Goal: Task Accomplishment & Management: Manage account settings

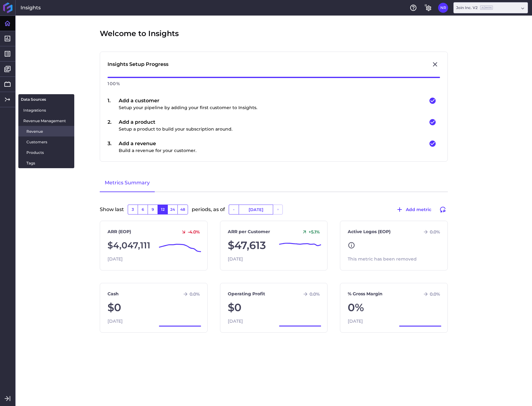
click at [31, 131] on span "Revenue" at bounding box center [47, 131] width 43 height 7
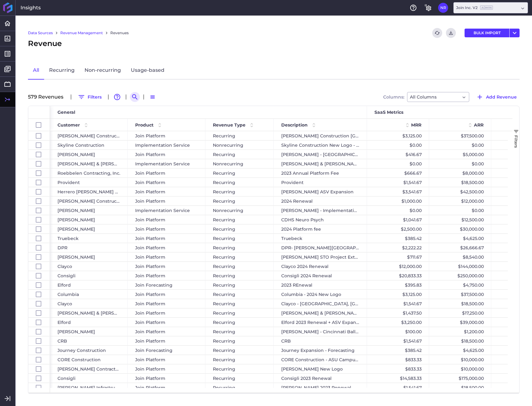
click at [134, 102] on div "Data Sources Revenue Management Revenues Refresh table data Download CSV BULK I…" at bounding box center [274, 211] width 517 height 390
click at [135, 101] on button "Search by" at bounding box center [135, 97] width 10 height 10
click at [166, 93] on input at bounding box center [165, 96] width 50 height 9
paste input "Batson-Cook Forecasting"
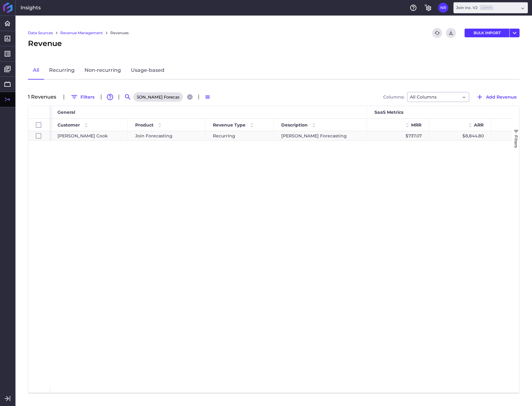
type input "Batson-Cook Forecasting"
click at [144, 138] on span "Join Forecasting" at bounding box center [153, 135] width 37 height 9
checkbox input "true"
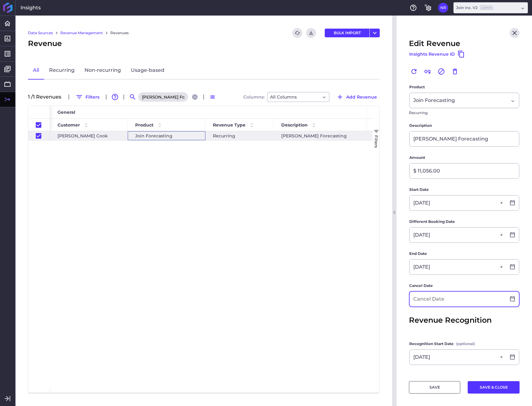
scroll to position [31, 0]
click at [440, 302] on input at bounding box center [458, 298] width 96 height 15
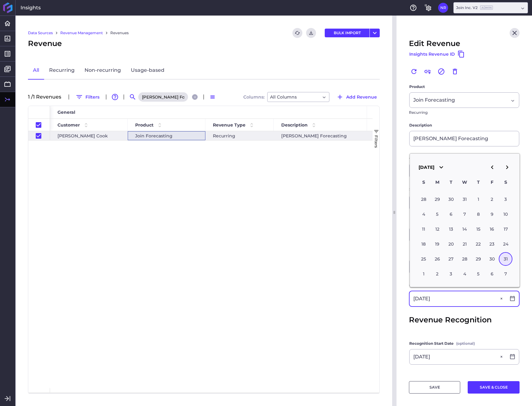
type input "01/31/2026"
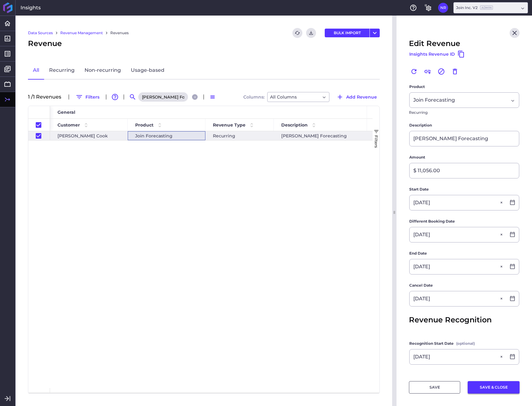
click at [487, 390] on button "SAVE & CLOSE" at bounding box center [494, 387] width 52 height 12
checkbox input "false"
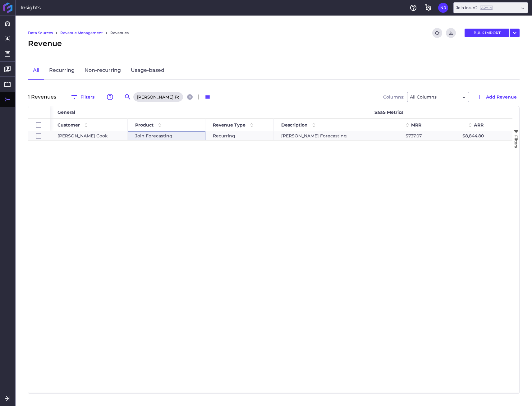
click at [188, 97] on icon "Close search" at bounding box center [190, 97] width 4 height 4
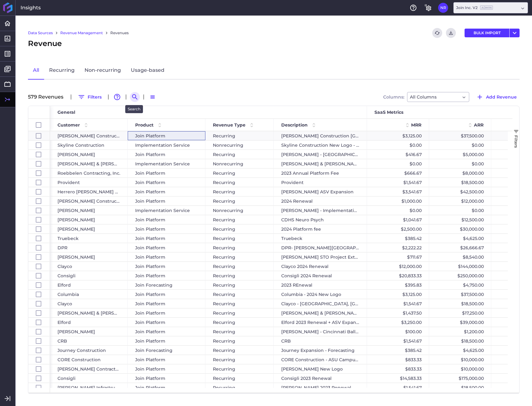
click at [137, 97] on button "Search by" at bounding box center [135, 97] width 10 height 10
click at [145, 95] on input at bounding box center [165, 96] width 50 height 9
paste input "[PERSON_NAME] New Logo"
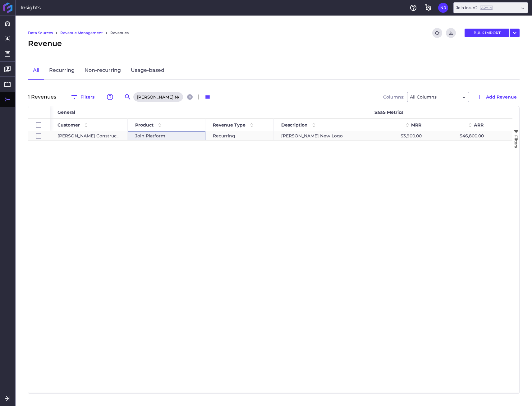
type input "[PERSON_NAME] New Logo"
click at [154, 134] on span "Join Platform" at bounding box center [150, 135] width 30 height 9
checkbox input "true"
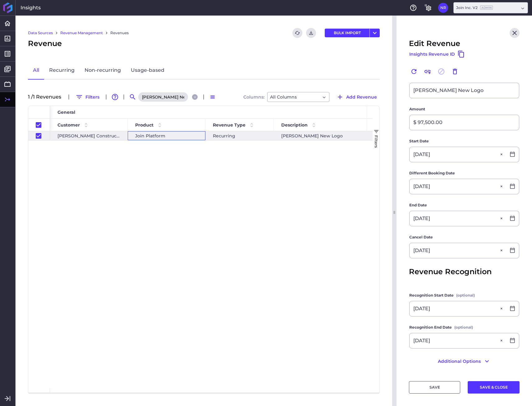
scroll to position [80, 0]
click at [482, 392] on button "SAVE & CLOSE" at bounding box center [494, 387] width 52 height 12
checkbox input "false"
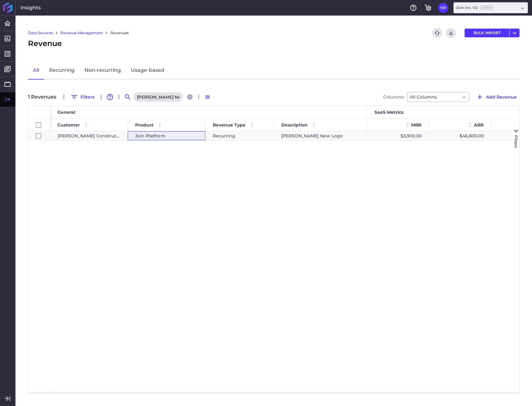
drag, startPoint x: 187, startPoint y: 97, endPoint x: 184, endPoint y: 99, distance: 4.0
click at [188, 97] on icon "Close search" at bounding box center [190, 97] width 4 height 4
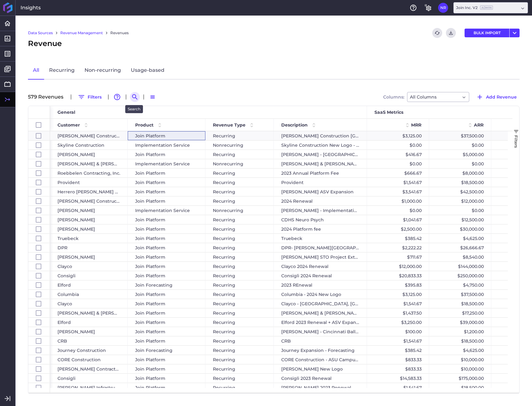
click at [131, 96] on icon "Search by" at bounding box center [134, 96] width 7 height 7
paste input "[PERSON_NAME] - Over the ASV"
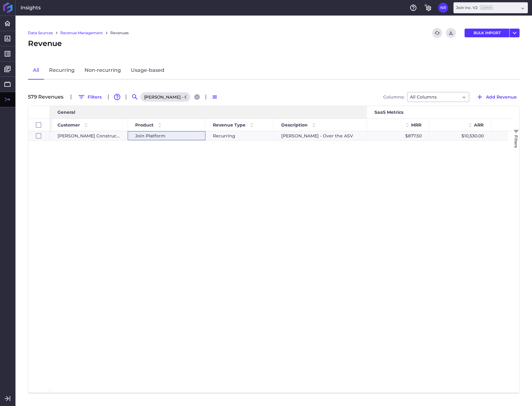
scroll to position [0, 0]
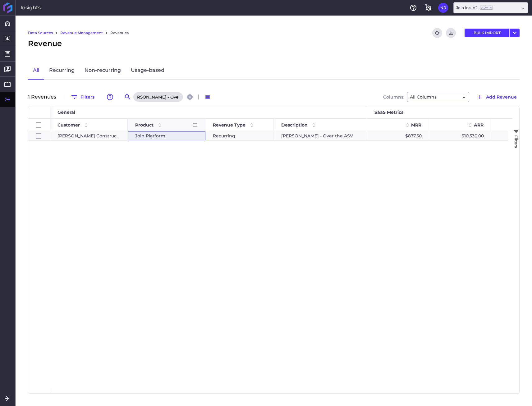
type input "[PERSON_NAME] - Over the ASV"
click at [168, 138] on div "Join Platform" at bounding box center [166, 135] width 63 height 9
checkbox input "true"
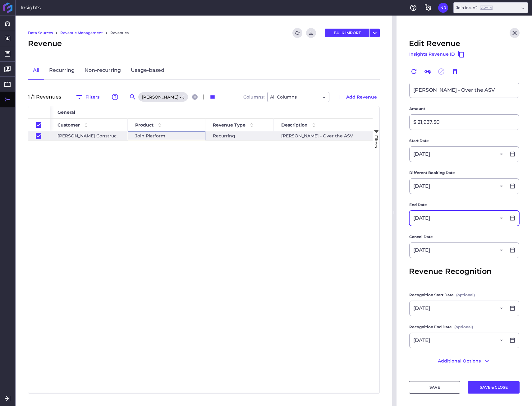
scroll to position [80, 0]
click at [194, 99] on button "Close search" at bounding box center [195, 97] width 6 height 6
checkbox input "false"
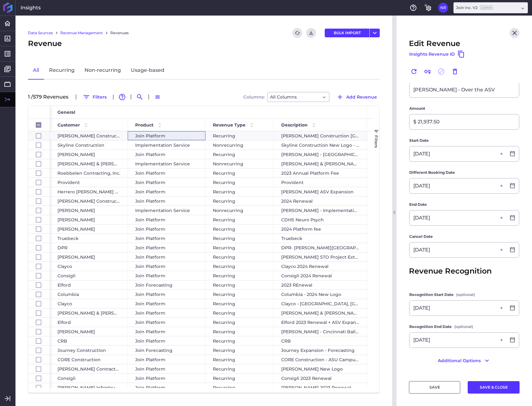
click at [135, 95] on div "1 / 579 Revenue s Filters Advanced table features Search Switch to Default Dens…" at bounding box center [204, 97] width 352 height 10
click at [139, 94] on icon "Search by" at bounding box center [139, 96] width 7 height 7
click at [164, 98] on input at bounding box center [170, 96] width 50 height 9
paste input "Chris Bae - 201 Spear St."
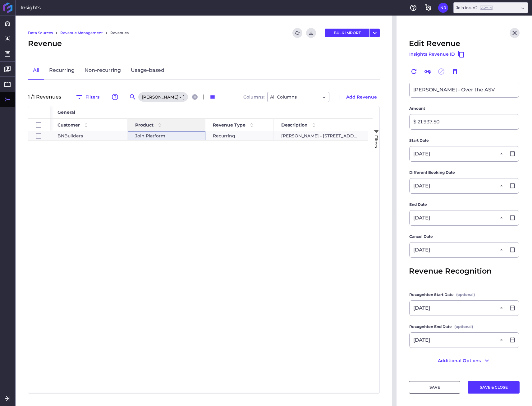
scroll to position [0, 8]
type input "Chris Bae - 201 Spear St."
click at [200, 140] on div "BNBuilders Join Platform Recurring Chris Bae - 201 Spear St. $352.94 $4,235.29" at bounding box center [211, 259] width 323 height 257
click at [179, 137] on div "Join Platform" at bounding box center [166, 135] width 63 height 9
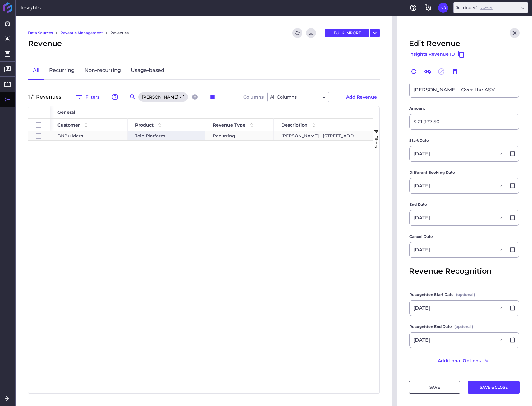
checkbox input "true"
type input "Chris Bae - 201 Spear St."
type input "$ 6,000.00"
type input "08/14/2024"
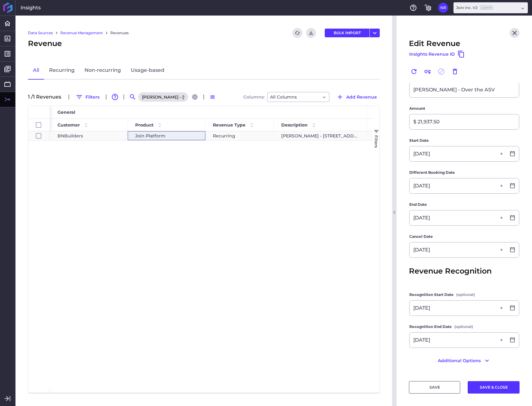
type input "08/15/2024"
type input "12/31/2025"
type input "08/14/2024"
type input "12/31/2025"
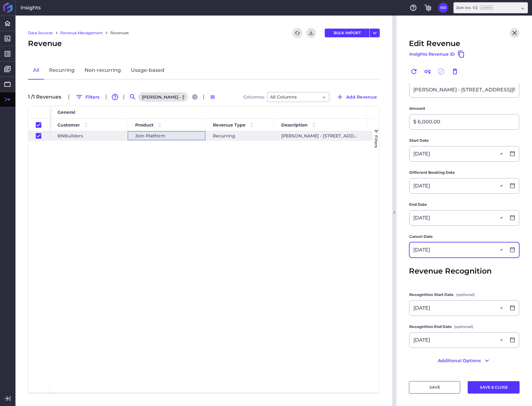
click at [459, 254] on input "12/31/2025" at bounding box center [458, 249] width 96 height 15
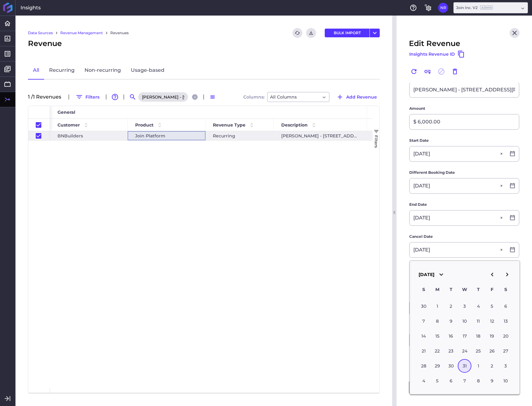
click at [462, 365] on div "31" at bounding box center [465, 366] width 14 height 14
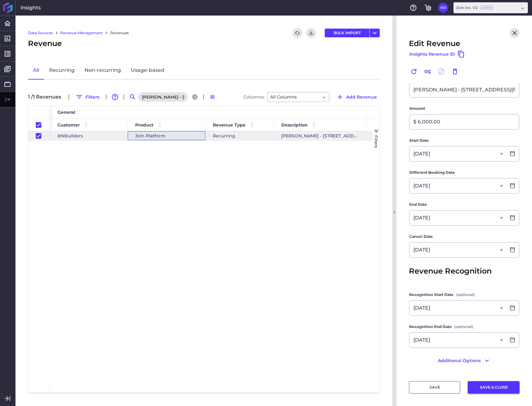
click at [486, 391] on button "SAVE & CLOSE" at bounding box center [494, 387] width 52 height 12
checkbox input "false"
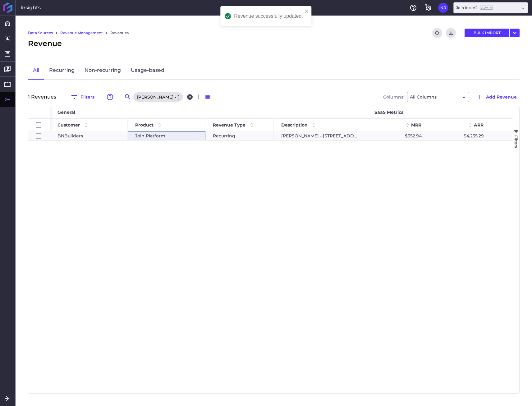
click at [190, 98] on icon "Close search" at bounding box center [190, 97] width 4 height 4
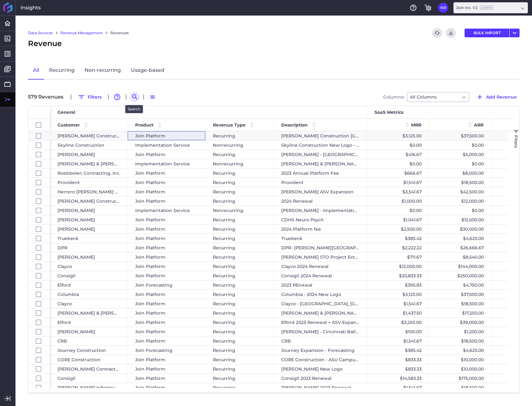
click at [136, 97] on icon "Search by" at bounding box center [134, 96] width 7 height 7
click at [149, 96] on input at bounding box center [165, 96] width 50 height 9
paste input "GLY - Redmond Technology Hub"
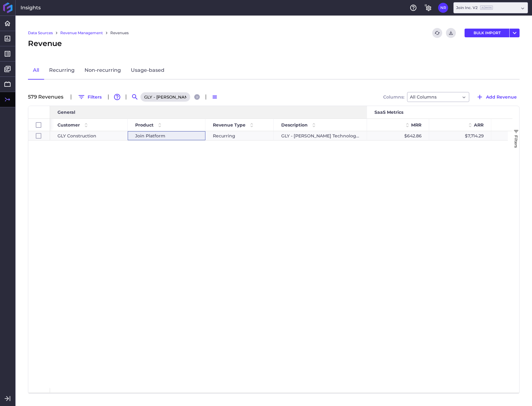
scroll to position [0, 26]
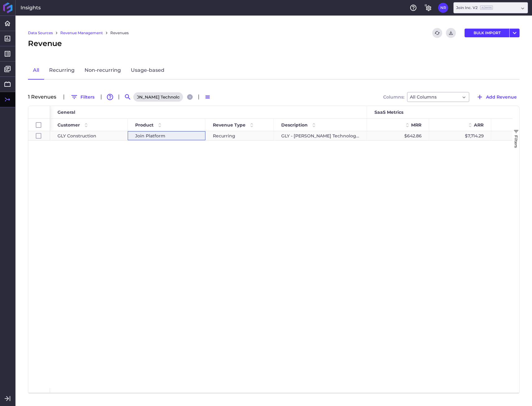
type input "GLY - Redmond Technology Hub"
click at [155, 138] on span "Join Platform" at bounding box center [150, 135] width 30 height 9
checkbox input "true"
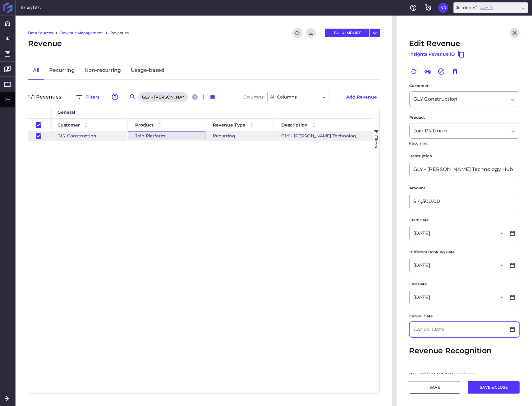
click at [444, 325] on input at bounding box center [458, 329] width 96 height 15
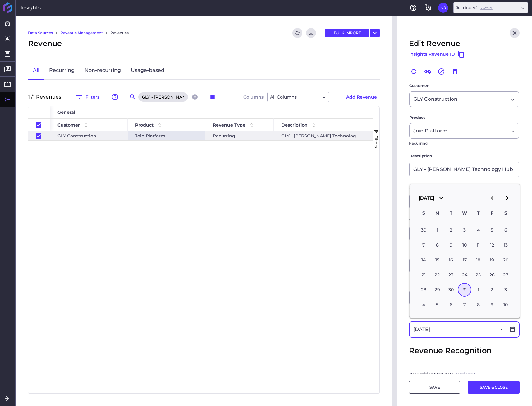
type input "12/31/2025"
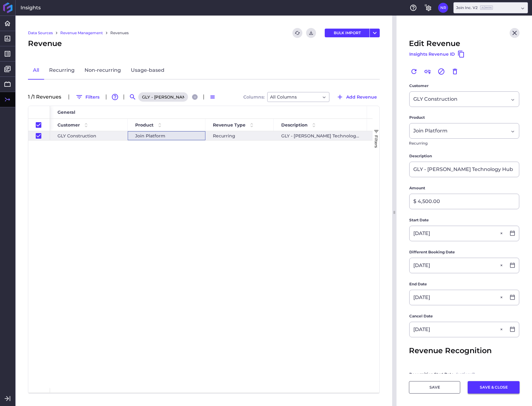
click at [489, 385] on button "SAVE & CLOSE" at bounding box center [494, 387] width 52 height 12
checkbox input "false"
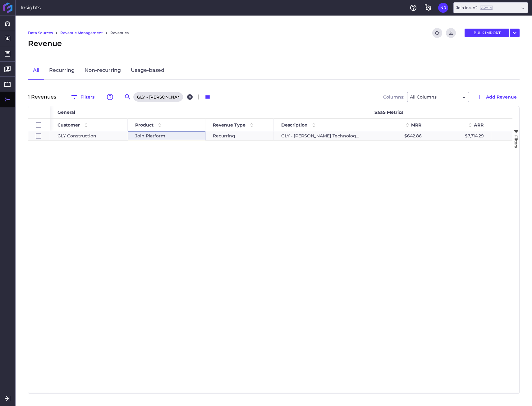
click at [188, 98] on icon "Close search" at bounding box center [190, 97] width 4 height 4
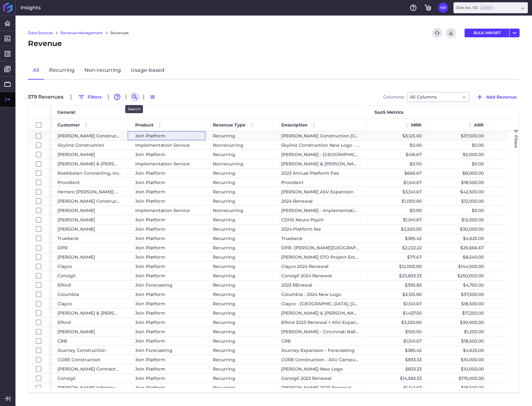
click at [137, 101] on button "Search by" at bounding box center [135, 97] width 10 height 10
paste input "Genentech 2025 Project Apollo 11 and Dolphin HTO"
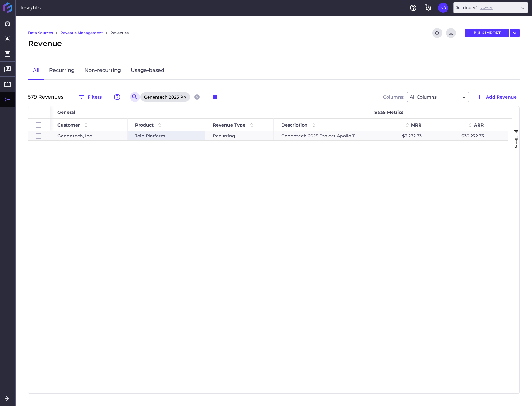
scroll to position [0, 64]
type input "Genentech 2025 Project Apollo 11 and Dolphin HTO"
click at [168, 136] on div "Join Platform" at bounding box center [166, 135] width 63 height 9
checkbox input "true"
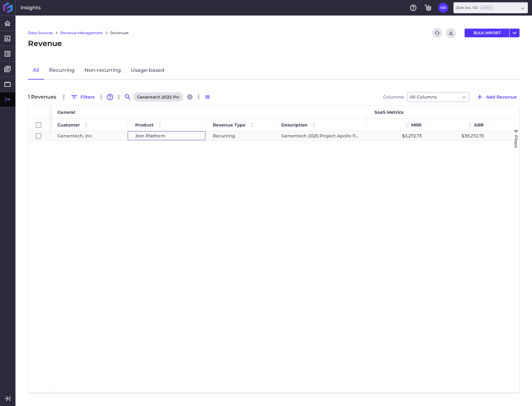
checkbox input "true"
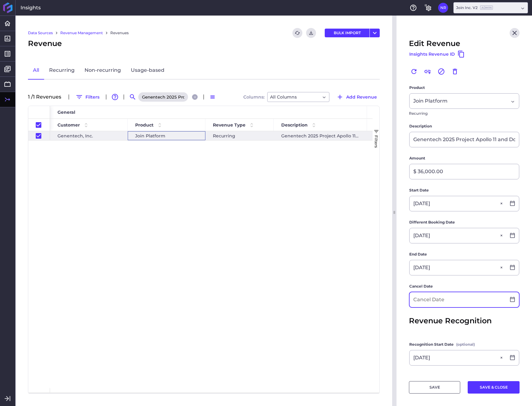
scroll to position [30, 0]
click at [457, 301] on input at bounding box center [458, 299] width 96 height 15
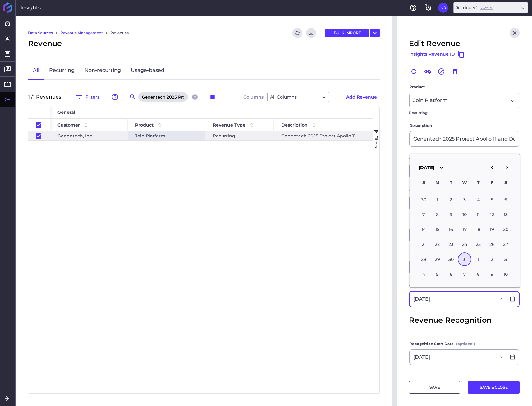
type input "12/31/2025"
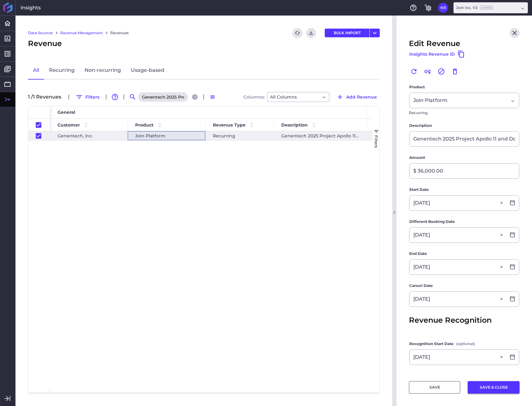
click at [486, 393] on button "SAVE & CLOSE" at bounding box center [494, 387] width 52 height 12
checkbox input "false"
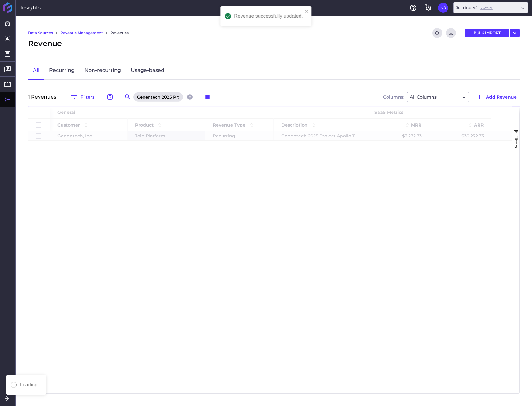
scroll to position [0, 0]
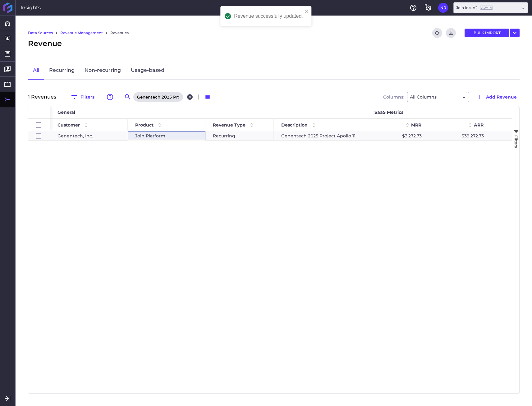
click at [191, 95] on icon "Close search" at bounding box center [190, 97] width 4 height 4
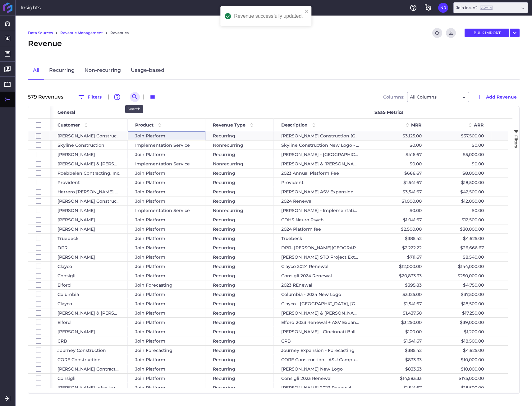
click at [136, 99] on icon "Search by" at bounding box center [134, 96] width 7 height 7
click at [152, 101] on input at bounding box center [165, 96] width 50 height 9
paste input "Consigli 2025 Renewal"
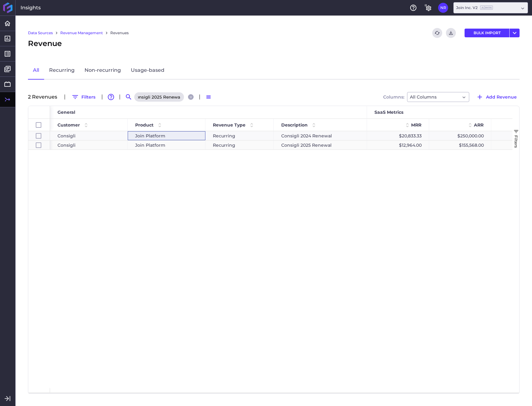
type input "Consigli 2025 Renewal"
click at [178, 145] on div "Join Platform" at bounding box center [166, 145] width 63 height 9
checkbox input "false"
checkbox input "true"
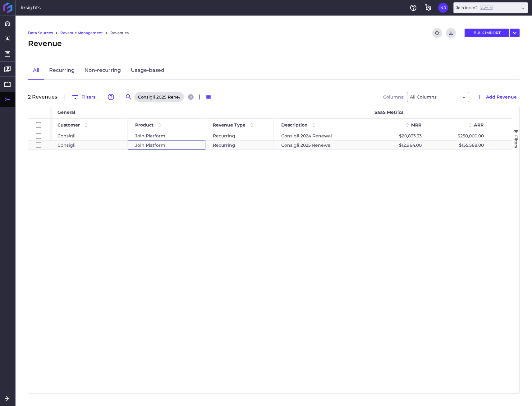
checkbox input "false"
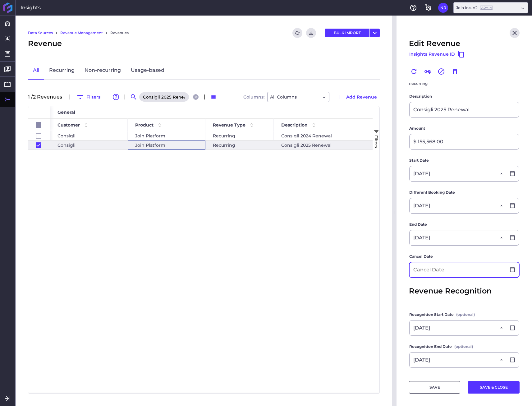
scroll to position [93, 0]
click at [444, 267] on input at bounding box center [458, 269] width 96 height 15
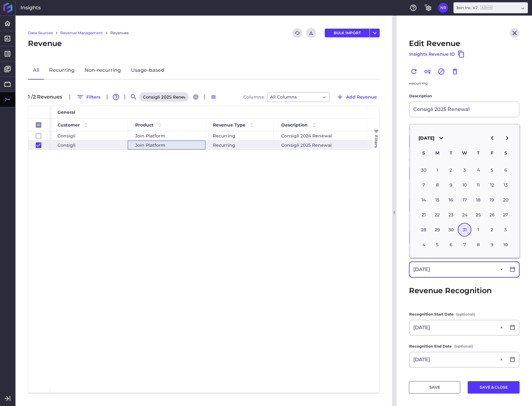
type input "12/31/2025"
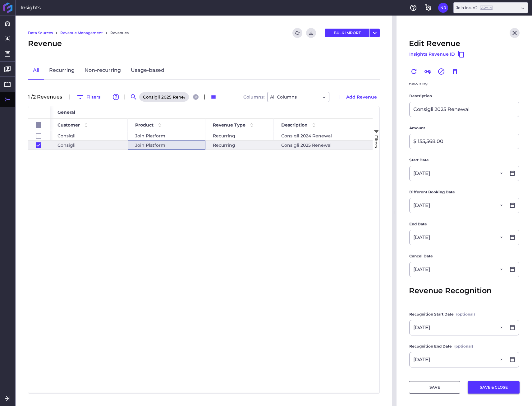
click at [486, 386] on button "SAVE & CLOSE" at bounding box center [494, 387] width 52 height 12
checkbox input "false"
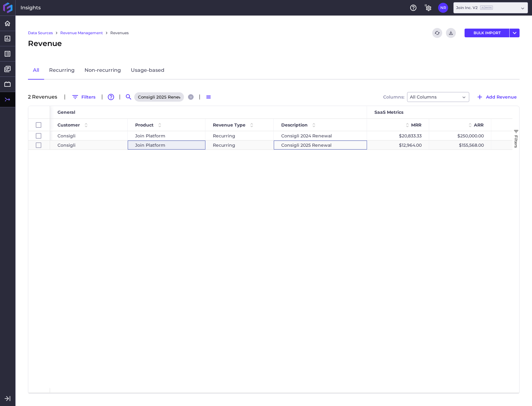
click at [345, 145] on div "Consigli 2025 Renewal" at bounding box center [320, 144] width 93 height 9
checkbox input "false"
checkbox input "true"
checkbox input "false"
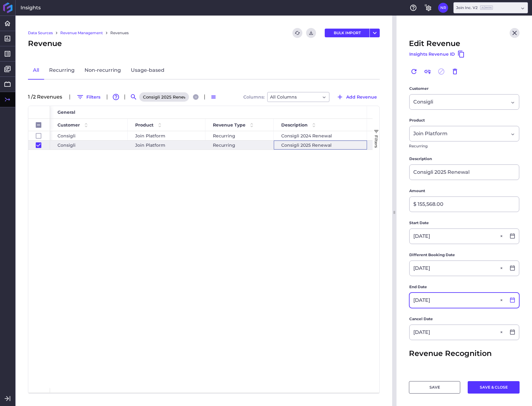
scroll to position [30, 0]
click at [510, 300] on icon at bounding box center [513, 300] width 6 height 6
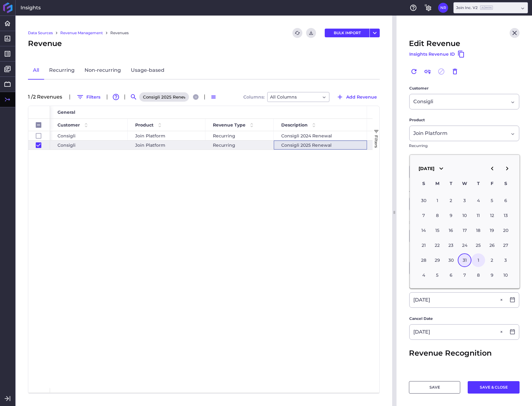
click at [481, 262] on div "1" at bounding box center [479, 260] width 14 height 14
type input "01/01/2026"
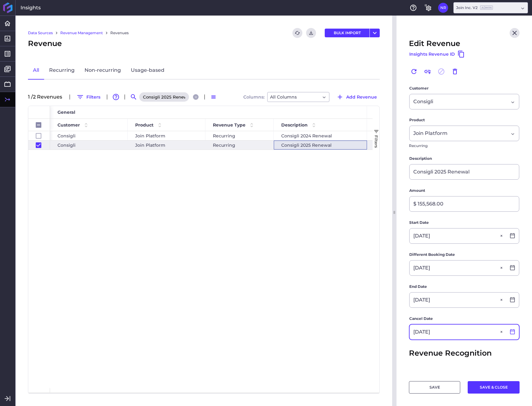
click at [510, 331] on icon at bounding box center [512, 331] width 5 height 5
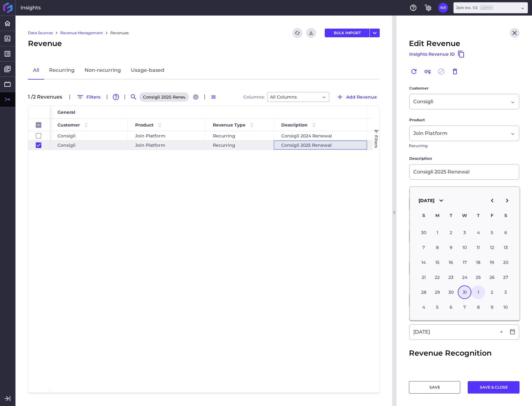
click at [472, 291] on div "1" at bounding box center [479, 292] width 14 height 14
type input "01/01/2026"
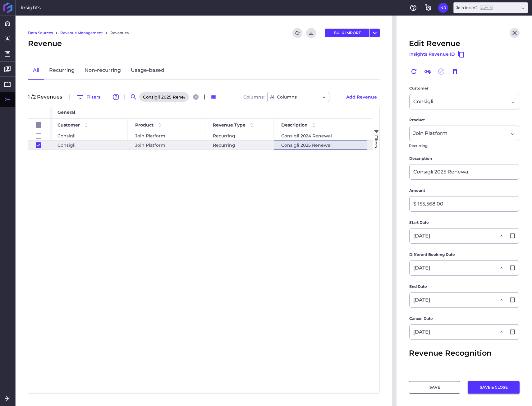
click at [497, 386] on button "SAVE & CLOSE" at bounding box center [494, 387] width 52 height 12
checkbox input "false"
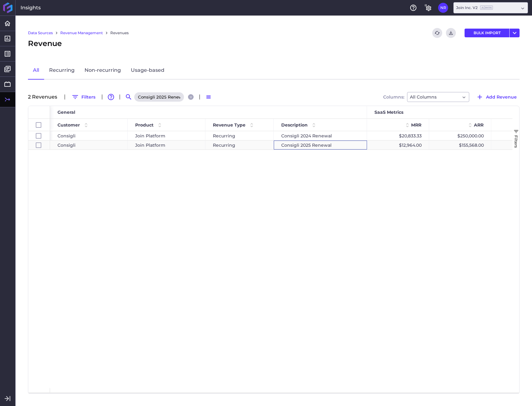
click at [342, 145] on div "Consigli 2025 Renewal" at bounding box center [320, 144] width 93 height 9
checkbox input "false"
checkbox input "true"
checkbox input "false"
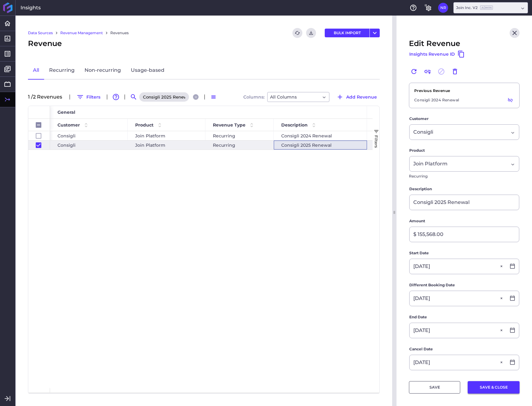
click at [483, 384] on button "SAVE & CLOSE" at bounding box center [494, 387] width 52 height 12
checkbox input "false"
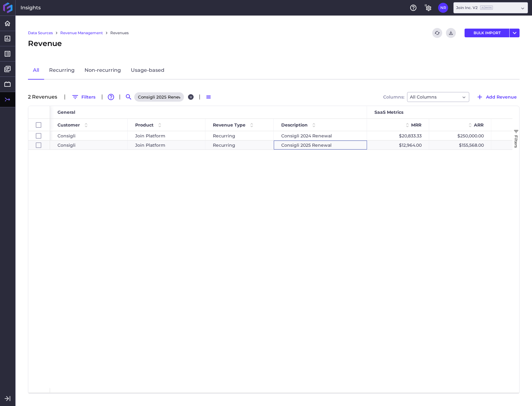
click at [190, 94] on button "Close search" at bounding box center [191, 97] width 6 height 6
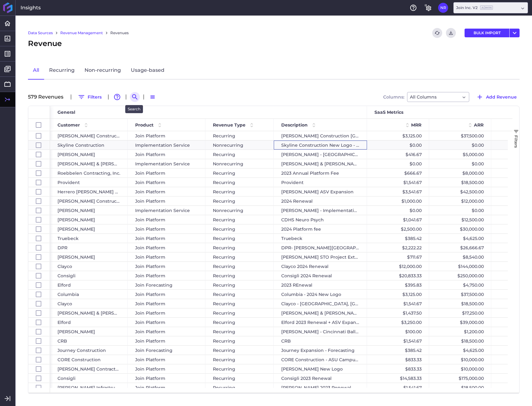
click at [133, 96] on icon "Search by" at bounding box center [134, 96] width 7 height 7
click at [154, 98] on input at bounding box center [165, 96] width 50 height 9
paste input "Danis 2025 Renewal"
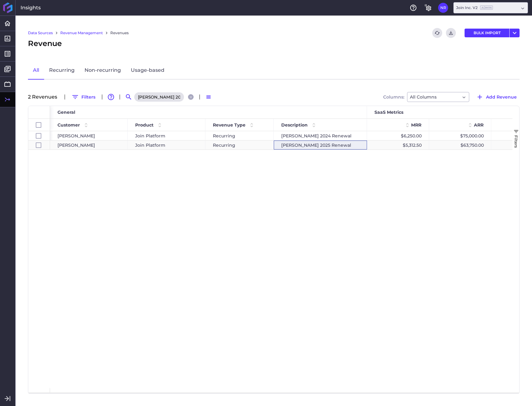
type input "Danis 2025 Renewal"
click at [293, 145] on div "Danis 2025 Renewal" at bounding box center [320, 144] width 93 height 9
checkbox input "false"
checkbox input "true"
checkbox input "false"
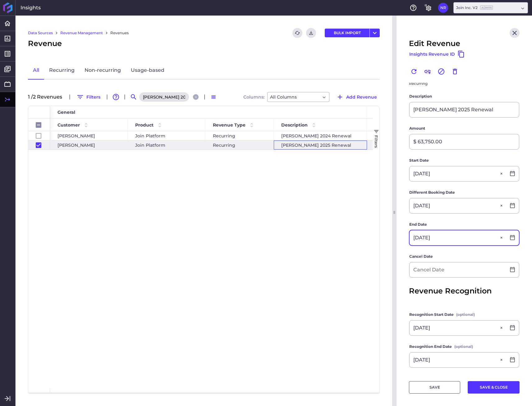
click at [462, 239] on input "12/31/2025" at bounding box center [458, 237] width 96 height 15
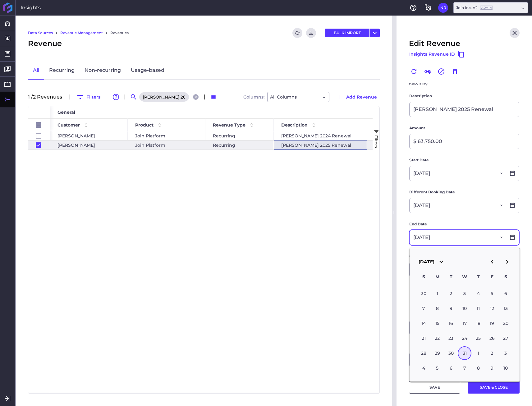
scroll to position [93, 0]
type input "01/01/2026"
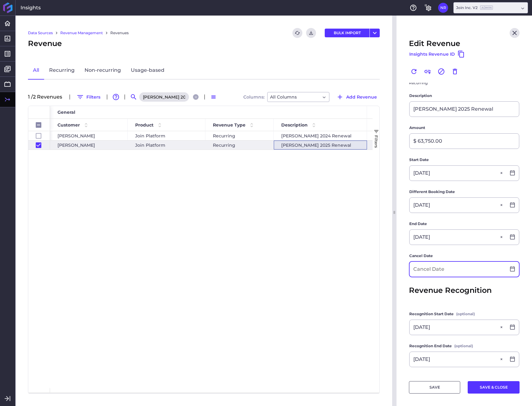
click at [446, 266] on input at bounding box center [458, 269] width 96 height 15
paste input "01/01/2026"
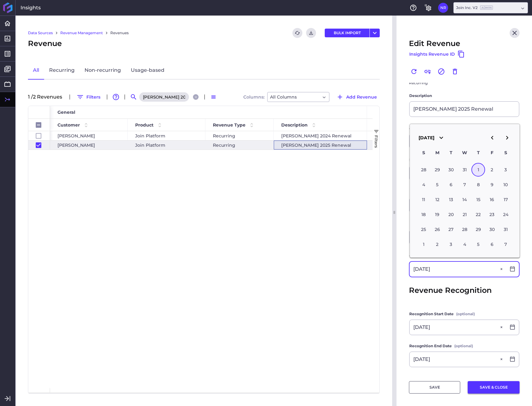
type input "01/01/2026"
click at [486, 384] on button "SAVE & CLOSE" at bounding box center [494, 387] width 52 height 12
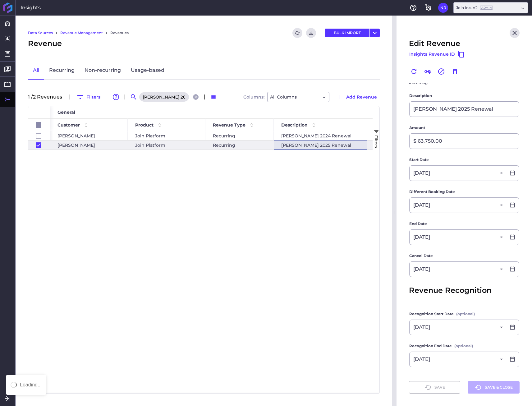
checkbox input "false"
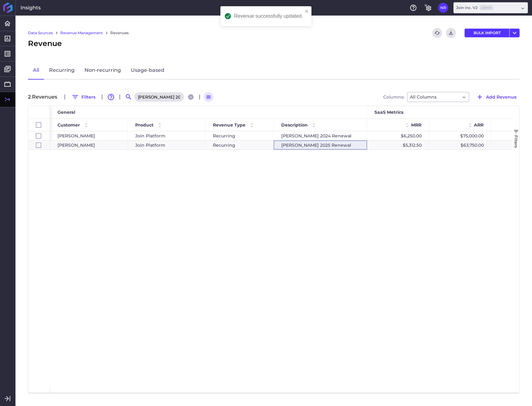
drag, startPoint x: 189, startPoint y: 96, endPoint x: 178, endPoint y: 96, distance: 11.2
click at [189, 96] on icon "Close search" at bounding box center [191, 97] width 4 height 4
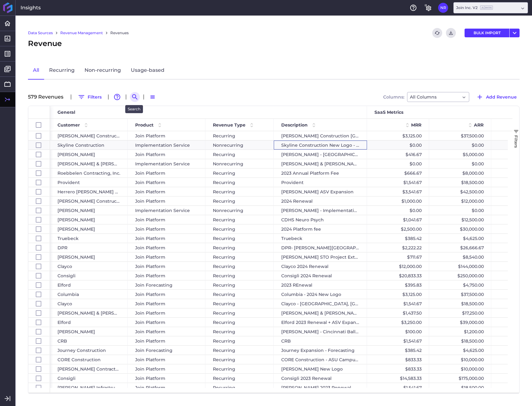
click at [136, 98] on icon "Search by" at bounding box center [134, 96] width 5 height 5
click at [152, 100] on input at bounding box center [165, 96] width 50 height 9
paste input "DeAngelis Diamond - Nashville Pilot"
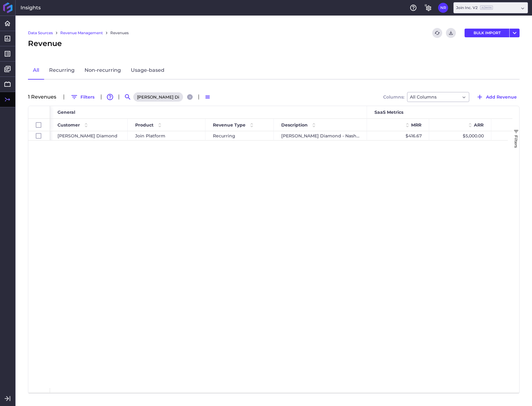
scroll to position [0, 34]
type input "DeAngelis Diamond - Nashville Pilot"
click at [174, 136] on div "Join Platform" at bounding box center [166, 135] width 63 height 9
checkbox input "true"
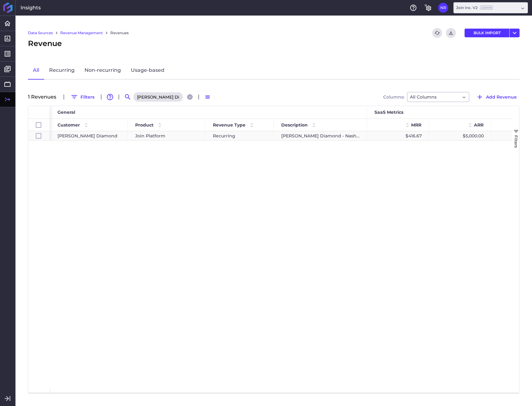
checkbox input "true"
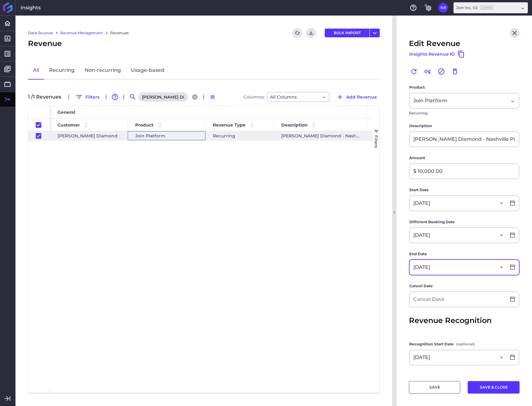
scroll to position [31, 0]
drag, startPoint x: 444, startPoint y: 269, endPoint x: 401, endPoint y: 269, distance: 43.2
click at [401, 269] on main "Customer DeAngelis Diamond DeAngelis Diamond Product Join Platform Join Platfor…" at bounding box center [465, 237] width 136 height 371
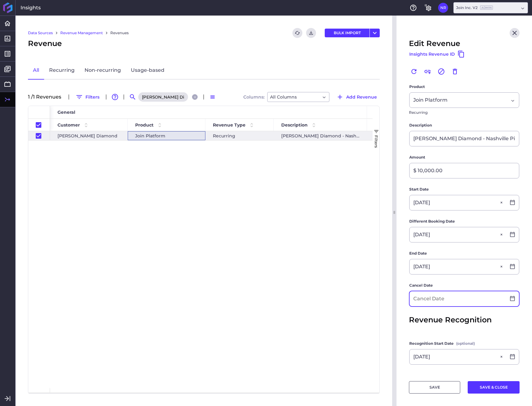
type input "01/01/2026"
click at [423, 292] on input at bounding box center [458, 298] width 96 height 15
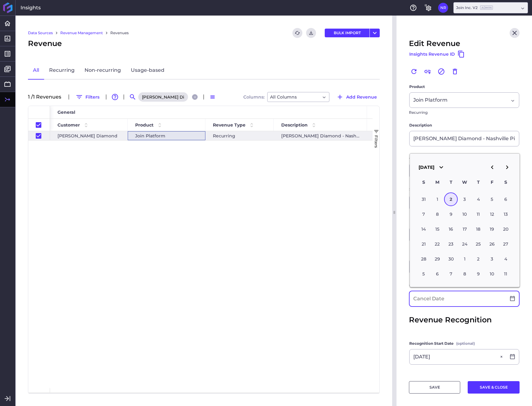
paste input "1/1/2026"
type input "01/01/2026"
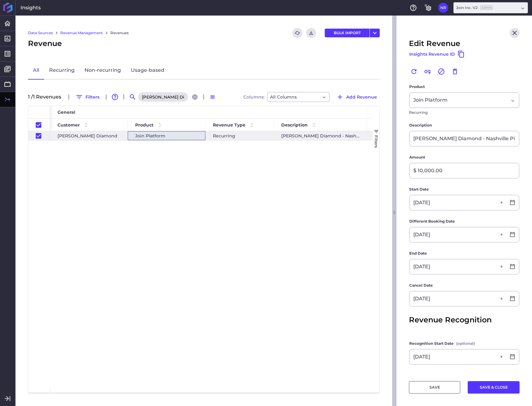
click at [396, 307] on div at bounding box center [395, 211] width 6 height 390
click at [485, 390] on button "SAVE & CLOSE" at bounding box center [494, 387] width 52 height 12
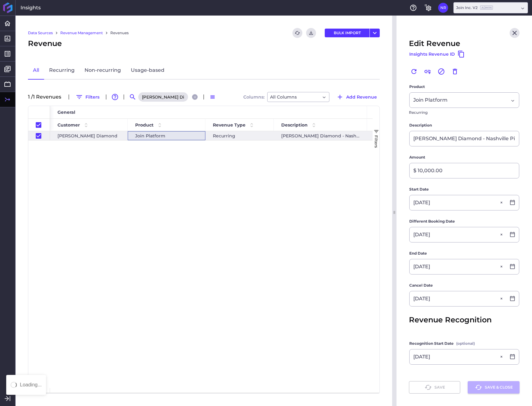
checkbox input "false"
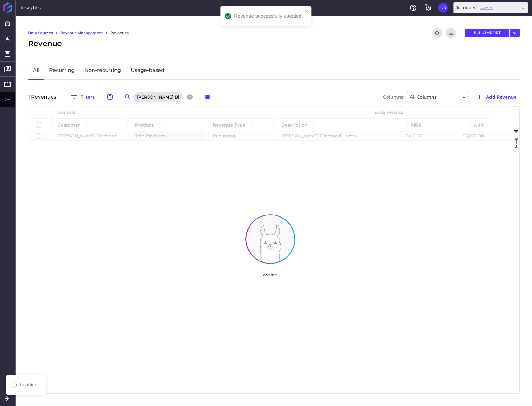
scroll to position [0, 0]
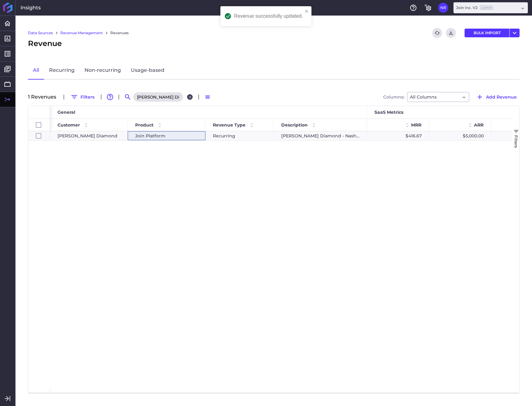
click at [190, 98] on icon "Close search" at bounding box center [190, 97] width 4 height 4
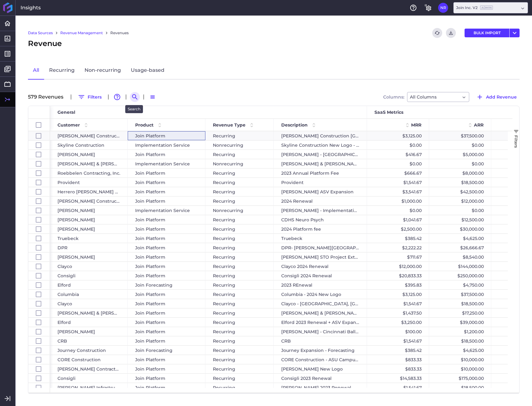
click at [134, 98] on icon "Search by" at bounding box center [134, 96] width 5 height 5
paste input "DPR - Platform Fee"
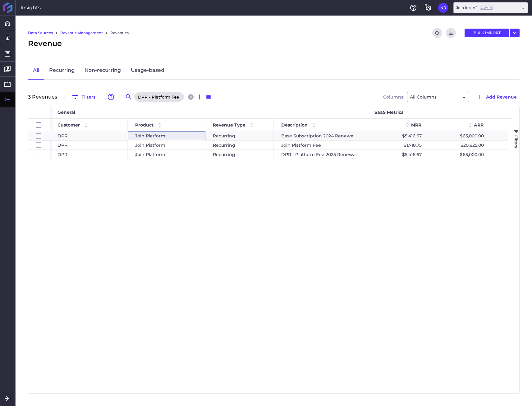
scroll to position [0, 0]
type input "DPR - Platform Fee"
click at [209, 153] on div "Recurring" at bounding box center [239, 154] width 68 height 9
checkbox input "false"
checkbox input "true"
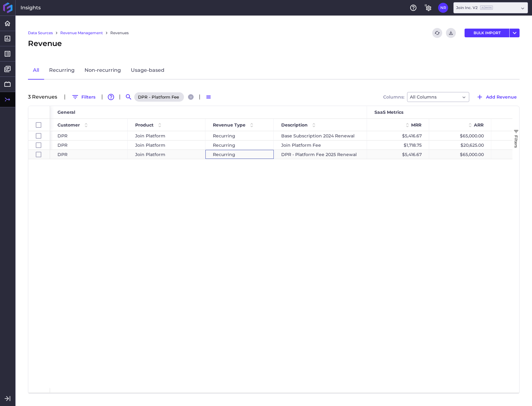
checkbox input "false"
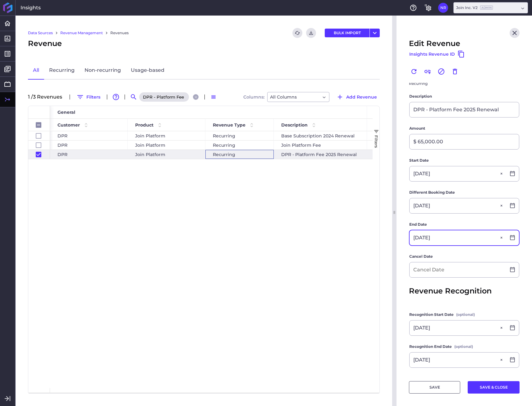
scroll to position [93, 0]
type input "01/01/2026"
drag, startPoint x: 457, startPoint y: 239, endPoint x: 387, endPoint y: 233, distance: 70.2
click at [387, 233] on div "Home Home Dashboards Dashboards Revenue Detail Cohorts Comparison Chart Reports…" at bounding box center [266, 211] width 532 height 390
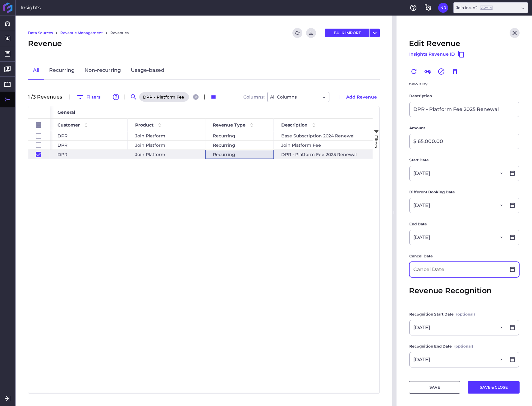
click at [422, 270] on input at bounding box center [458, 269] width 96 height 15
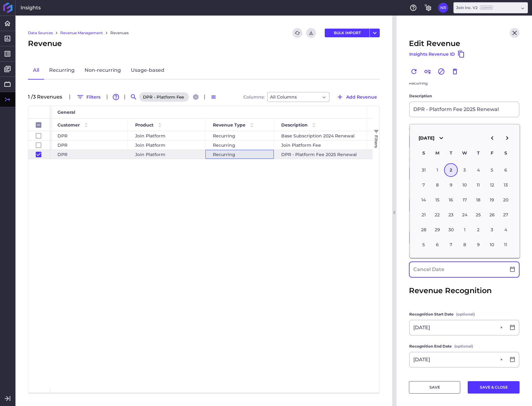
paste input "01/01/2026"
type input "01/01/2026"
click at [500, 388] on button "SAVE & CLOSE" at bounding box center [494, 387] width 52 height 12
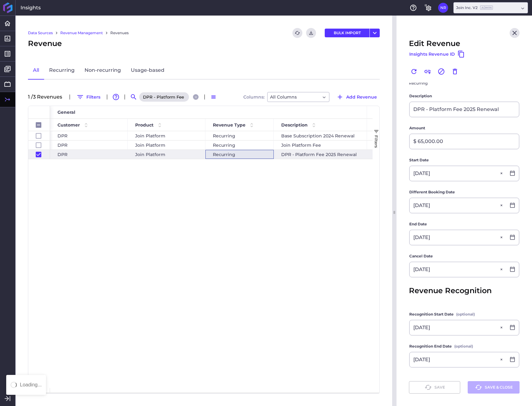
checkbox input "false"
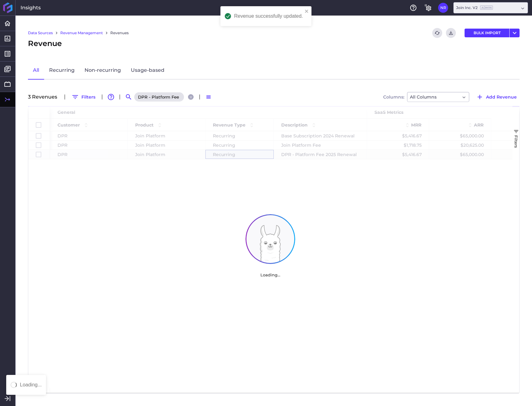
scroll to position [0, 0]
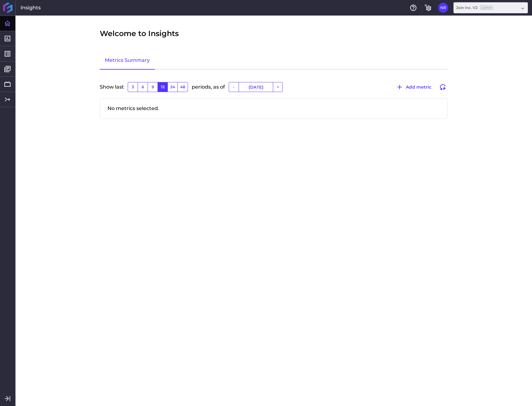
type input "[DATE]"
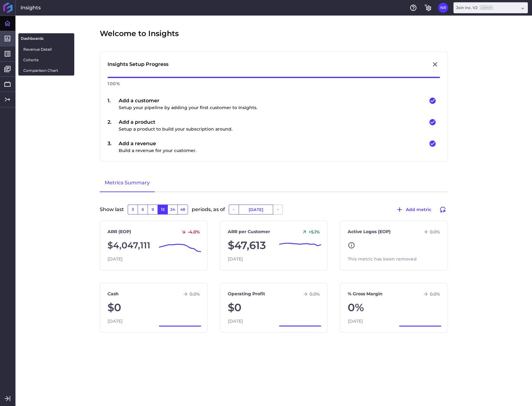
click at [8, 38] on icon at bounding box center [7, 38] width 7 height 7
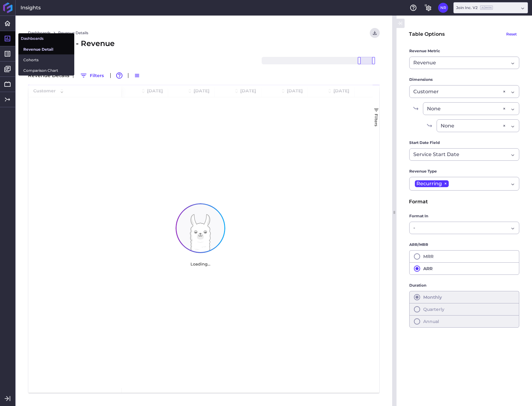
click at [32, 49] on span "Revenue Detail" at bounding box center [46, 49] width 46 height 7
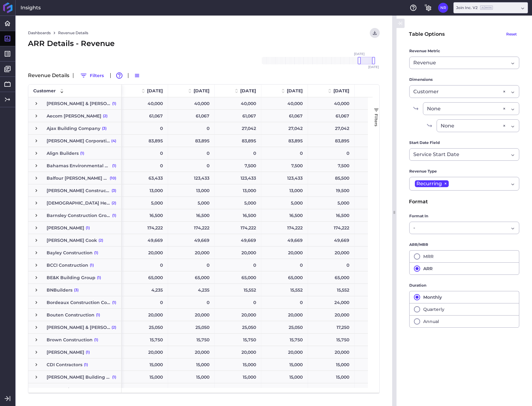
click at [70, 230] on span "[PERSON_NAME]" at bounding box center [66, 228] width 38 height 12
click at [38, 226] on span "Press SPACE to select this row." at bounding box center [37, 228] width 6 height 6
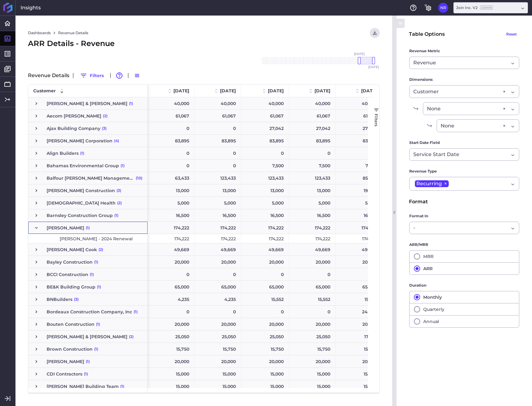
click at [48, 227] on span "[PERSON_NAME]" at bounding box center [66, 228] width 38 height 12
click at [41, 252] on span "Batson Cook (2)" at bounding box center [88, 250] width 109 height 12
click at [28, 251] on div "Batson Cook (2)" at bounding box center [87, 249] width 119 height 12
click at [33, 249] on div "Batson Cook (2)" at bounding box center [87, 249] width 119 height 12
click at [34, 249] on span "Press SPACE to select this row." at bounding box center [37, 250] width 6 height 6
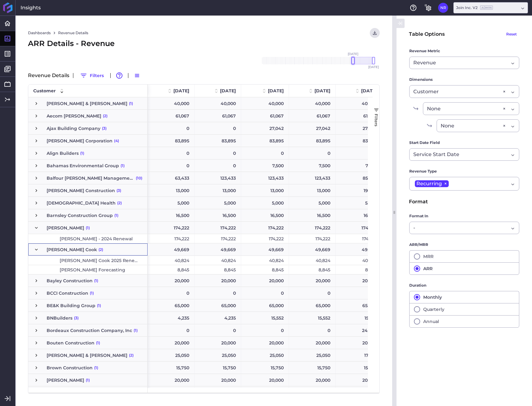
drag, startPoint x: 358, startPoint y: 61, endPoint x: 352, endPoint y: 62, distance: 5.9
click at [352, 62] on div at bounding box center [353, 60] width 3 height 7
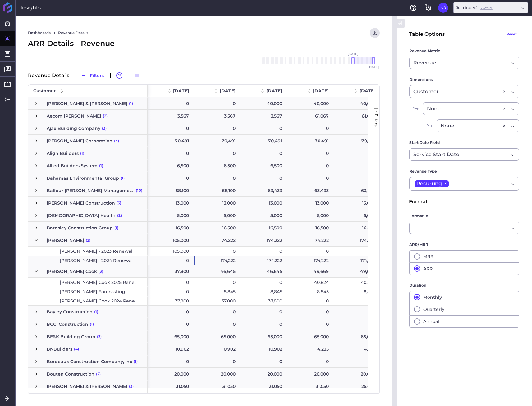
click at [217, 263] on div "174,222" at bounding box center [217, 260] width 47 height 9
click at [214, 292] on div "8,845" at bounding box center [217, 291] width 47 height 9
click at [357, 292] on div "8,845" at bounding box center [358, 291] width 47 height 9
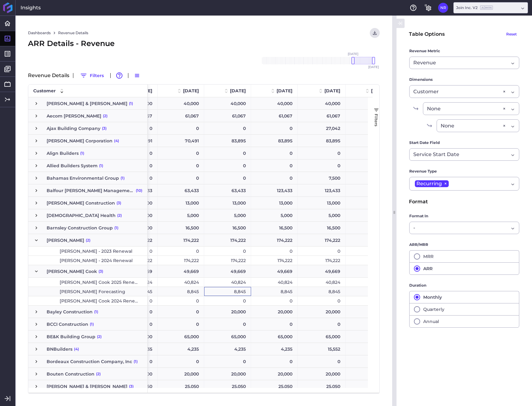
scroll to position [0, 190]
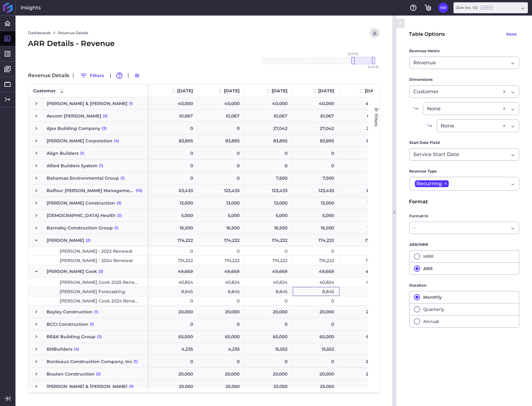
click at [324, 291] on div "8,845" at bounding box center [316, 291] width 47 height 9
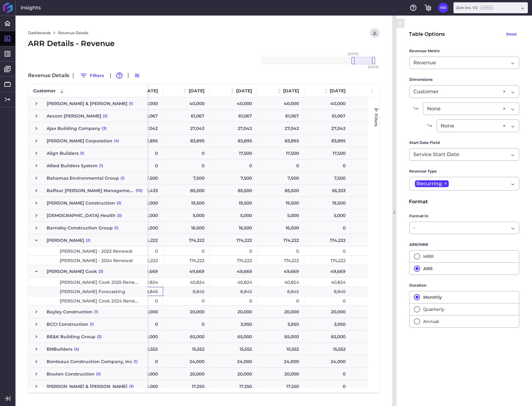
click at [315, 295] on div "8,845" at bounding box center [327, 291] width 47 height 9
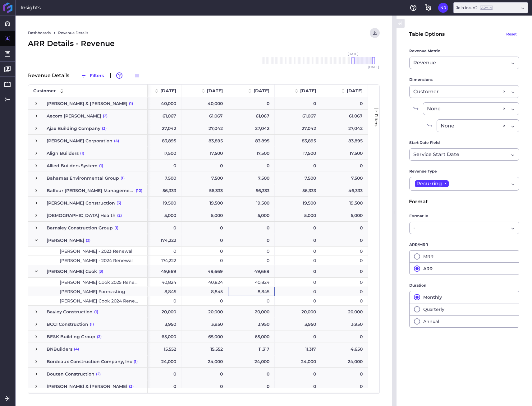
click at [260, 295] on div "8,845" at bounding box center [251, 291] width 47 height 9
click at [401, 27] on icon "button" at bounding box center [400, 23] width 6 height 7
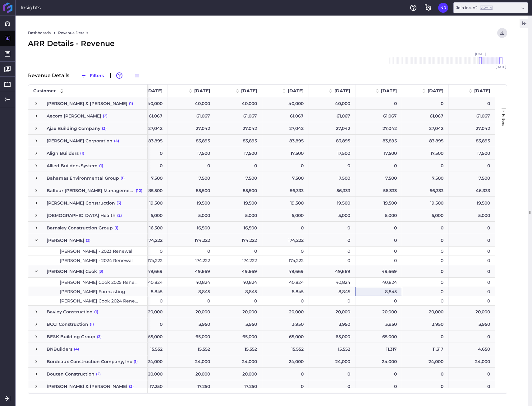
click at [154, 288] on div "8,845" at bounding box center [144, 291] width 47 height 9
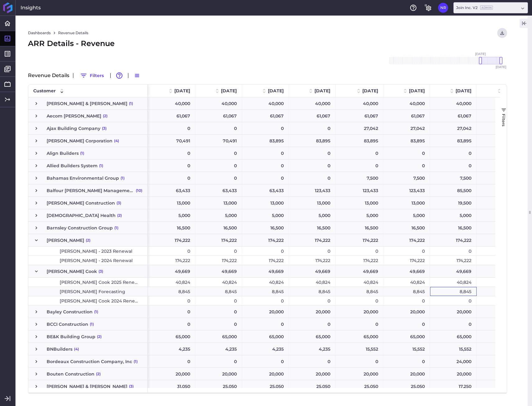
click at [233, 295] on div "8,845" at bounding box center [219, 291] width 47 height 9
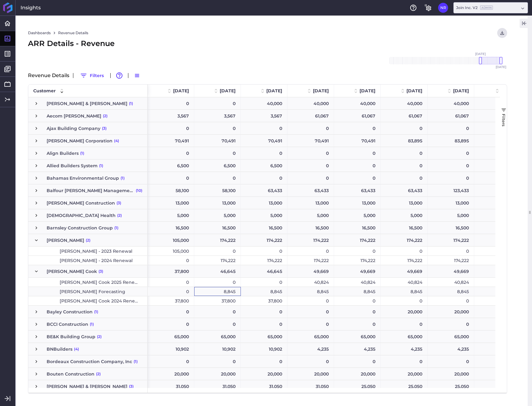
click at [219, 292] on div "8,845" at bounding box center [217, 291] width 47 height 9
click at [270, 290] on div "8,845" at bounding box center [264, 291] width 47 height 9
click at [318, 289] on div "8,845" at bounding box center [311, 291] width 47 height 9
click at [373, 293] on div "8,845" at bounding box center [357, 291] width 47 height 9
click at [401, 290] on div "8,845" at bounding box center [404, 291] width 47 height 9
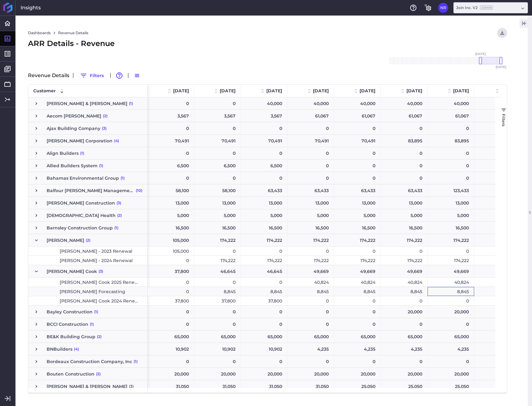
click at [454, 292] on div "8,845" at bounding box center [451, 291] width 47 height 9
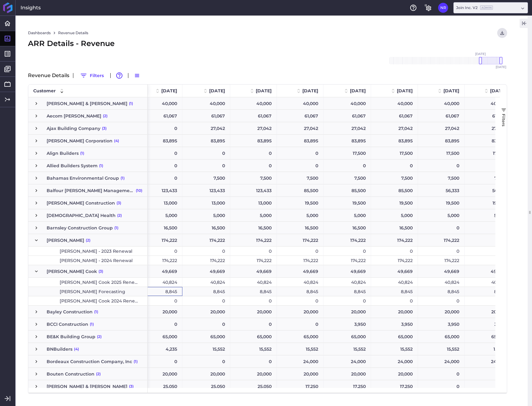
click at [446, 294] on div "8,845" at bounding box center [441, 291] width 47 height 9
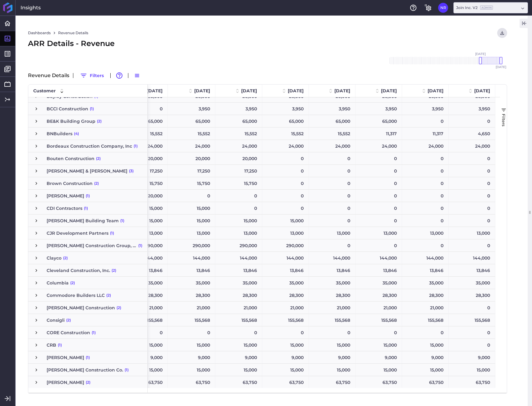
scroll to position [274, 0]
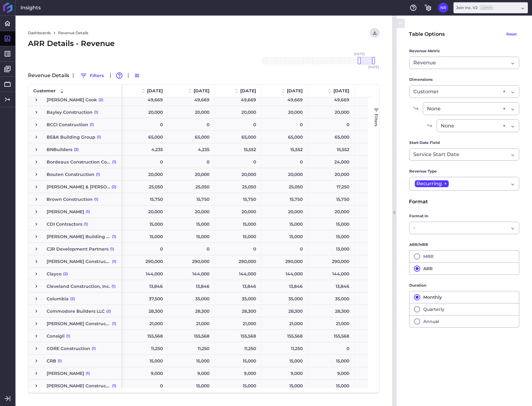
scroll to position [141, 0]
click at [138, 78] on icon "button" at bounding box center [137, 76] width 6 height 6
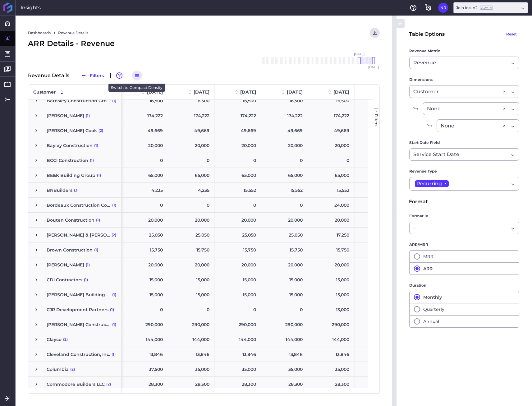
click at [138, 78] on icon "button" at bounding box center [137, 76] width 6 height 6
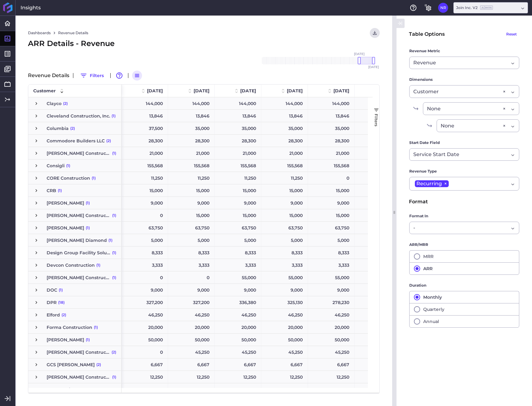
scroll to position [0, 0]
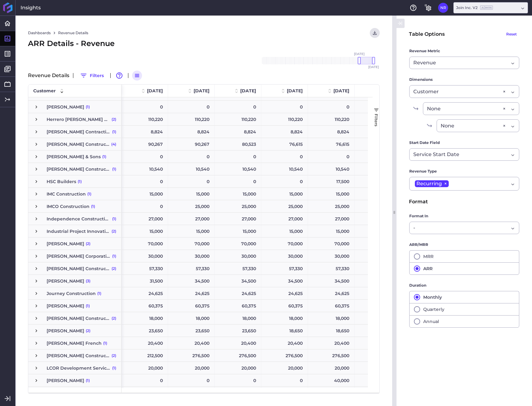
click at [37, 272] on span "Press SPACE to select this row." at bounding box center [37, 269] width 6 height 12
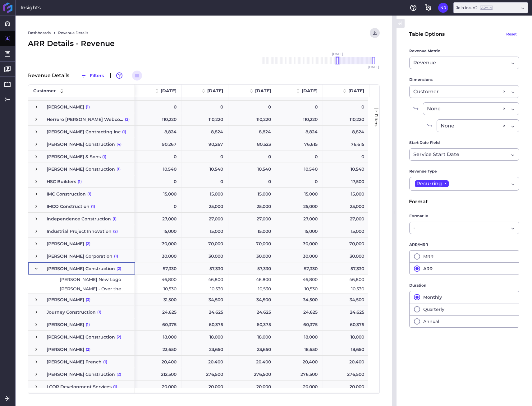
drag, startPoint x: 360, startPoint y: 61, endPoint x: 338, endPoint y: 64, distance: 22.6
click at [338, 64] on div at bounding box center [337, 60] width 3 height 7
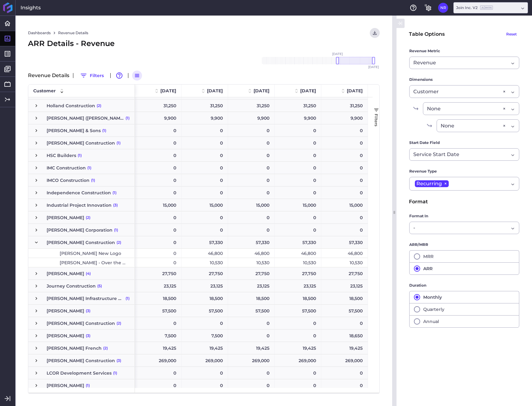
click at [197, 253] on div "46,800" at bounding box center [205, 253] width 47 height 9
click at [239, 252] on div "46,800" at bounding box center [251, 253] width 47 height 9
click at [290, 254] on div "46,800" at bounding box center [298, 253] width 47 height 9
click at [338, 253] on div "46,800" at bounding box center [344, 253] width 47 height 9
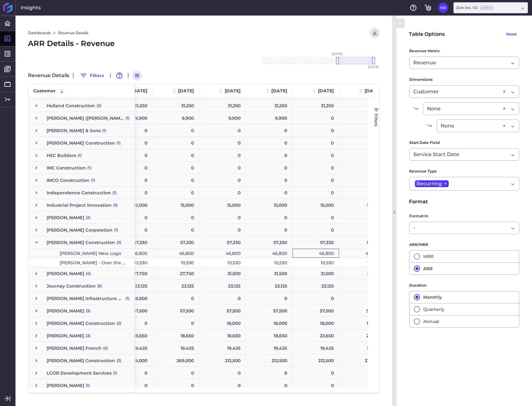
click at [314, 254] on div "46,800" at bounding box center [315, 253] width 47 height 9
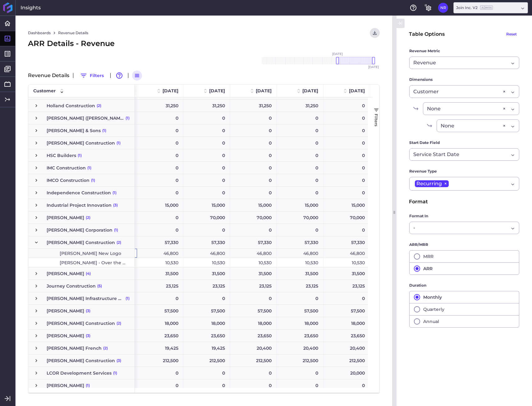
click at [293, 254] on div "46,800" at bounding box center [300, 253] width 47 height 9
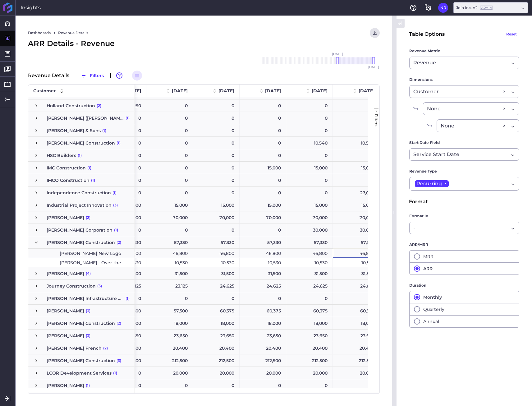
click at [345, 255] on div "46,800" at bounding box center [356, 253] width 47 height 9
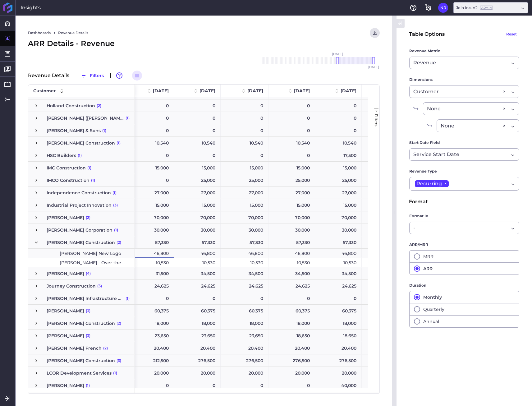
click at [333, 257] on div "46,800" at bounding box center [338, 253] width 47 height 9
click at [342, 255] on div "46,800" at bounding box center [337, 253] width 47 height 9
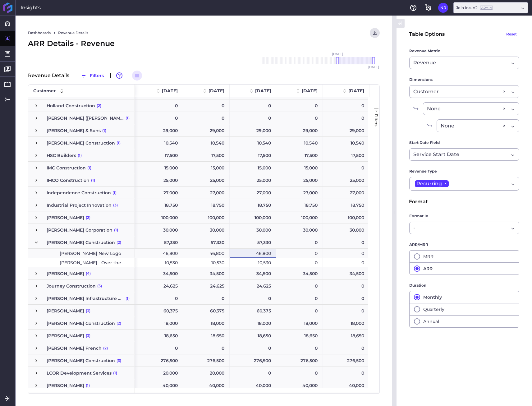
drag, startPoint x: 340, startPoint y: 393, endPoint x: 294, endPoint y: 389, distance: 45.8
click at [293, 389] on div "Customer Drag here to set column labels Customer 1 Jul 2025 Aug 2025" at bounding box center [204, 238] width 352 height 309
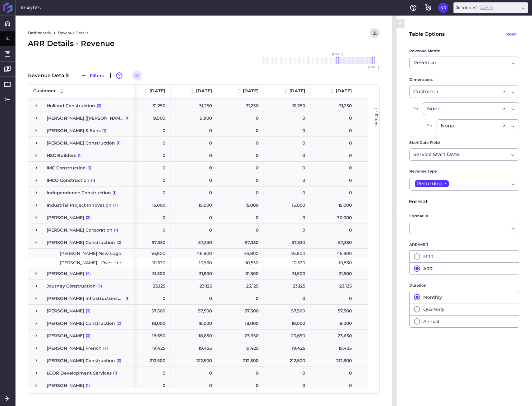
scroll to position [0, 246]
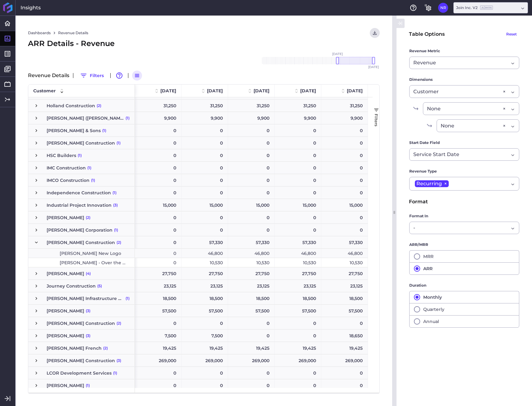
click at [216, 262] on div "10,530" at bounding box center [205, 262] width 47 height 9
click at [246, 264] on div "10,530" at bounding box center [251, 262] width 47 height 9
click at [304, 265] on div "10,530" at bounding box center [298, 262] width 47 height 9
click at [345, 265] on div "10,530" at bounding box center [344, 262] width 47 height 9
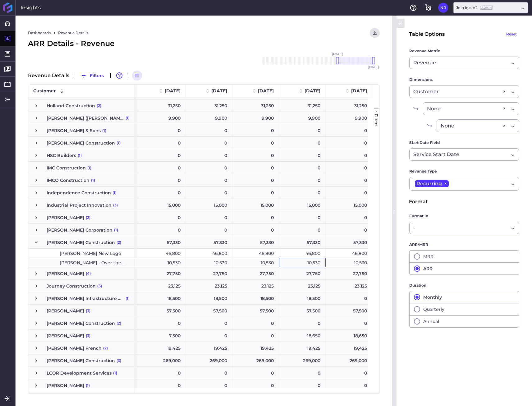
scroll to position [0, 140]
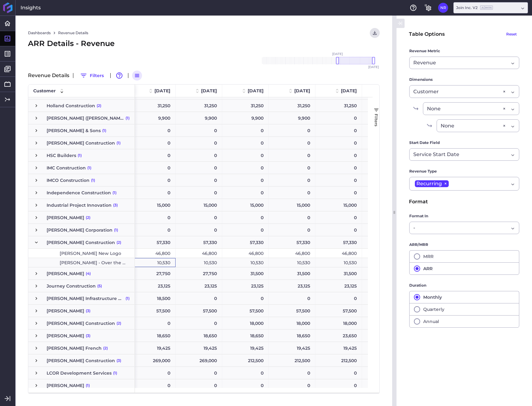
drag, startPoint x: 326, startPoint y: 260, endPoint x: 327, endPoint y: 263, distance: 3.3
click at [326, 260] on div "10,530" at bounding box center [338, 262] width 47 height 9
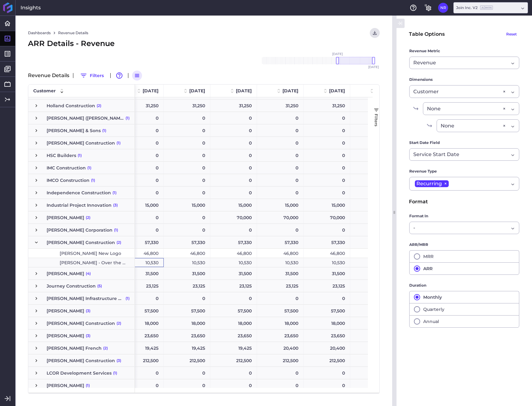
drag, startPoint x: 329, startPoint y: 265, endPoint x: 325, endPoint y: 277, distance: 11.9
click at [329, 267] on div "10,530" at bounding box center [327, 262] width 47 height 9
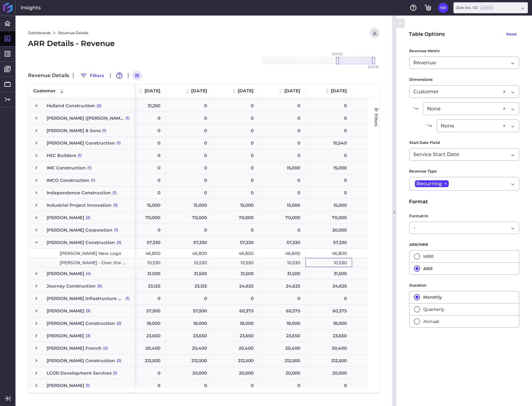
drag, startPoint x: 330, startPoint y: 262, endPoint x: 342, endPoint y: 262, distance: 11.8
click at [330, 262] on div "10,530" at bounding box center [329, 262] width 47 height 9
click at [363, 263] on div "10,530" at bounding box center [375, 262] width 47 height 9
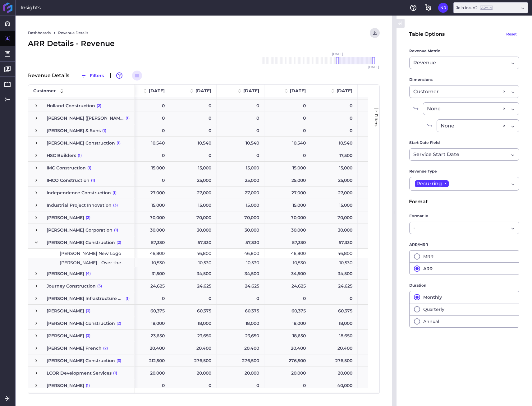
click at [342, 263] on div "10,530" at bounding box center [334, 262] width 47 height 9
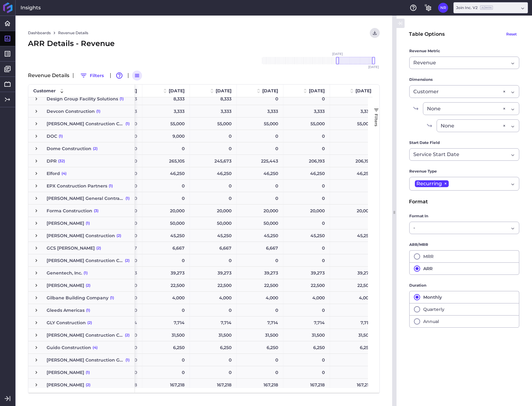
scroll to position [577, 0]
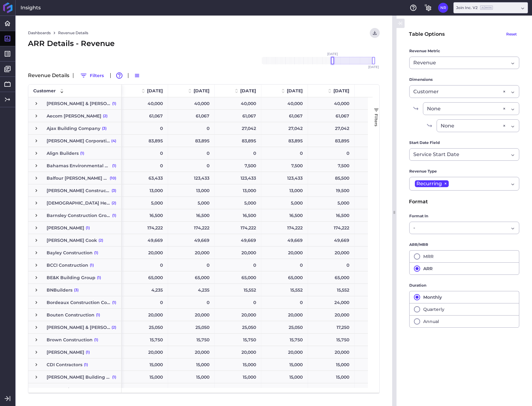
drag, startPoint x: 358, startPoint y: 60, endPoint x: 332, endPoint y: 66, distance: 27.2
click at [332, 66] on div "Nov '18 Dec '18 Jan '19 Feb '19 Mar '19 Apr '19 May '19 Jun '19 Jul '19 Aug '19…" at bounding box center [318, 61] width 124 height 20
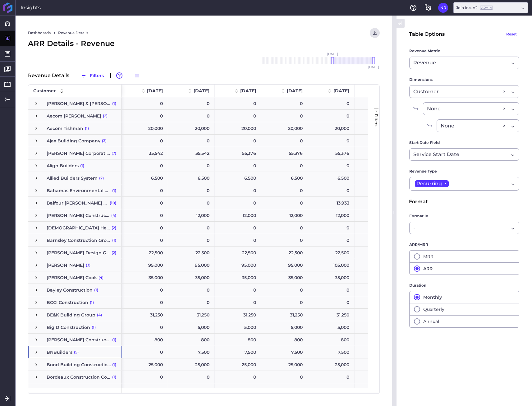
click at [40, 353] on span "BNBuilders (5)" at bounding box center [75, 352] width 83 height 12
click at [38, 353] on span "Press SPACE to select this row." at bounding box center [37, 352] width 6 height 6
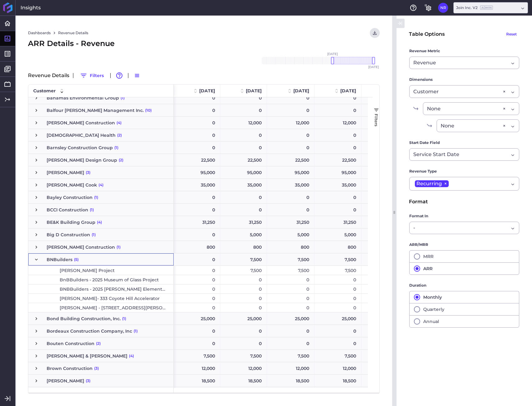
click at [260, 306] on div "0" at bounding box center [243, 307] width 47 height 9
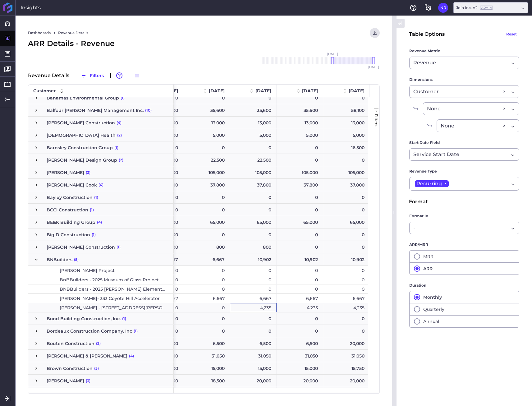
click at [267, 307] on div "4,235" at bounding box center [253, 307] width 47 height 9
drag, startPoint x: 287, startPoint y: 307, endPoint x: 303, endPoint y: 311, distance: 16.0
click at [288, 307] on div "4,235" at bounding box center [300, 307] width 47 height 9
click at [329, 306] on div "4,235" at bounding box center [346, 307] width 47 height 9
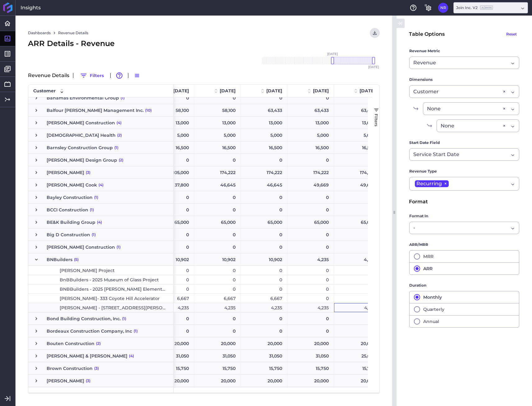
drag, startPoint x: 350, startPoint y: 309, endPoint x: 311, endPoint y: 353, distance: 59.4
click at [350, 309] on div "4,235" at bounding box center [357, 307] width 47 height 9
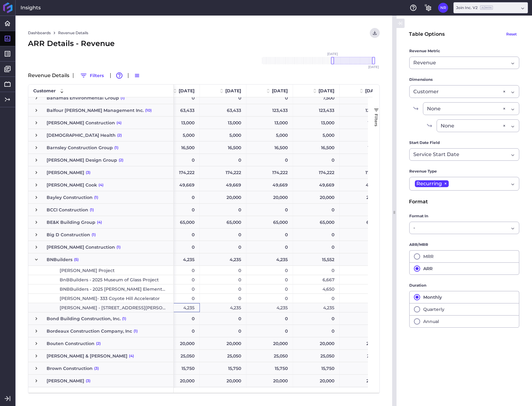
click at [313, 309] on div "4,235" at bounding box center [316, 307] width 47 height 9
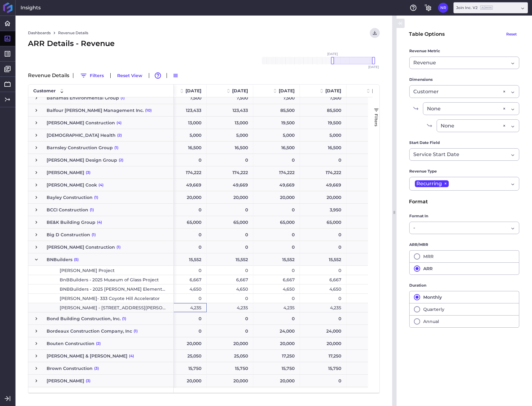
click at [331, 310] on div "4,235" at bounding box center [323, 307] width 47 height 9
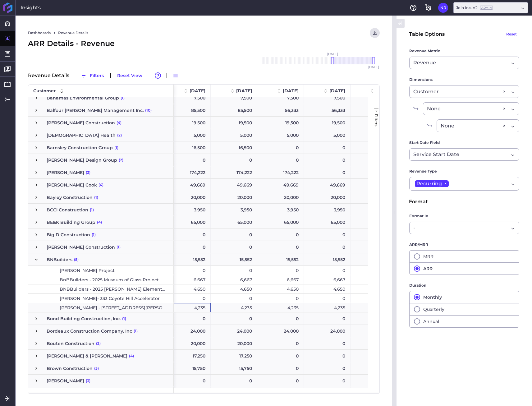
drag, startPoint x: 239, startPoint y: 311, endPoint x: 282, endPoint y: 314, distance: 43.4
click at [245, 312] on div "4,235" at bounding box center [234, 307] width 47 height 9
drag, startPoint x: 289, startPoint y: 308, endPoint x: 311, endPoint y: 310, distance: 22.1
click at [290, 308] on div "4,235" at bounding box center [280, 307] width 47 height 9
drag, startPoint x: 329, startPoint y: 308, endPoint x: 334, endPoint y: 344, distance: 36.6
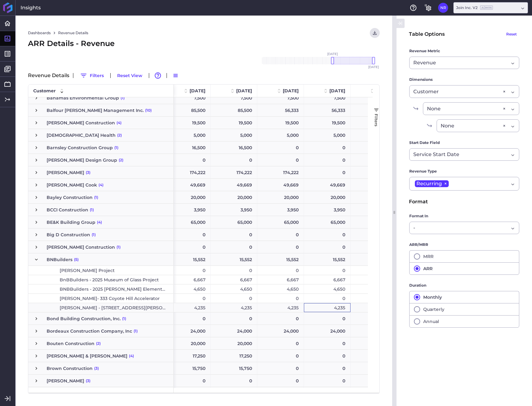
click at [330, 309] on div "4,235" at bounding box center [327, 307] width 47 height 9
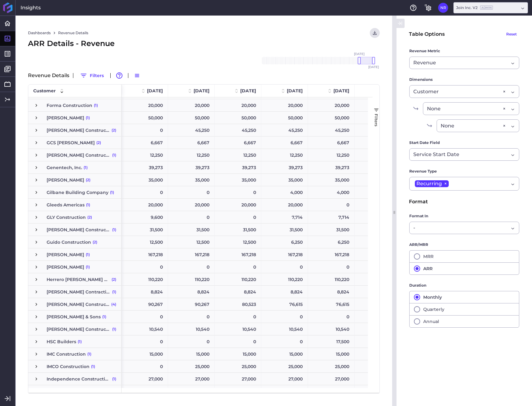
scroll to position [625, 0]
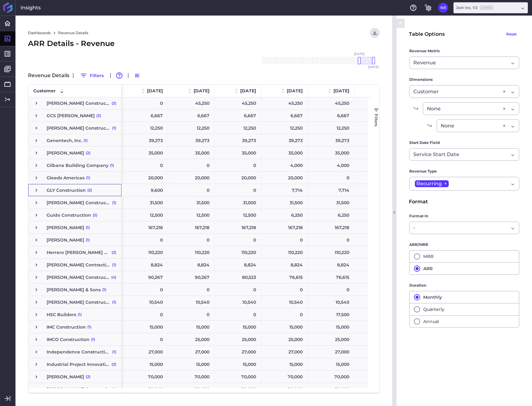
click at [36, 188] on span "Press SPACE to select this row." at bounding box center [37, 190] width 6 height 6
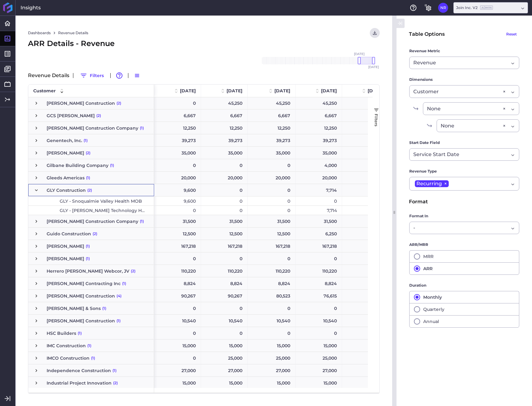
click at [91, 214] on span "GLY - Redmond Technology Hub" at bounding box center [104, 210] width 88 height 9
click at [312, 210] on div "7,714" at bounding box center [319, 210] width 47 height 9
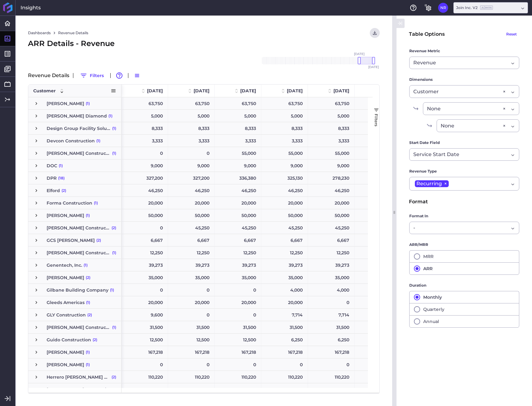
click at [38, 266] on span "Press SPACE to select this row." at bounding box center [37, 265] width 6 height 6
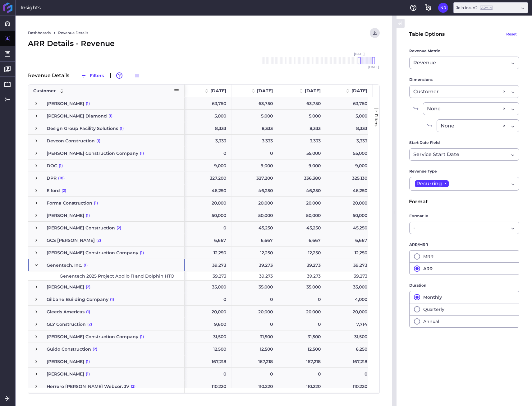
click at [65, 276] on span "Genentech 2025 Project Apollo 11 and Dolphin HTO" at bounding box center [117, 276] width 115 height 9
click at [357, 60] on div "Nov '18 Dec '18 Jan '19 Feb '19 Mar '19 Apr '19 May '19 Jun '19 Jul '19 Aug '19…" at bounding box center [318, 60] width 112 height 7
click at [213, 278] on div "39,273" at bounding box center [208, 275] width 47 height 9
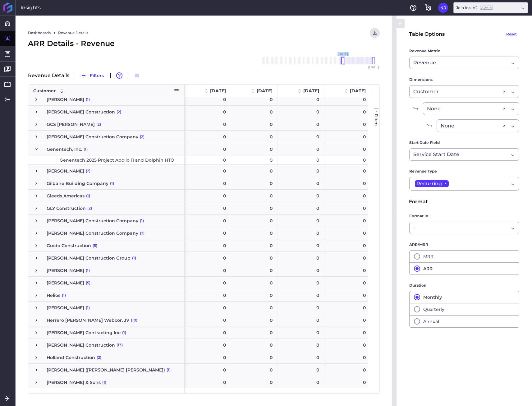
click at [343, 61] on div at bounding box center [342, 60] width 3 height 7
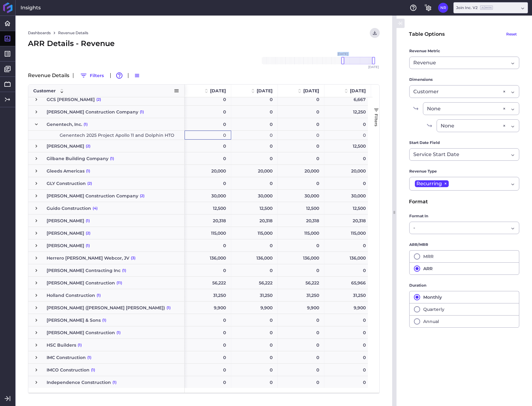
click at [218, 137] on div "0" at bounding box center [208, 135] width 47 height 9
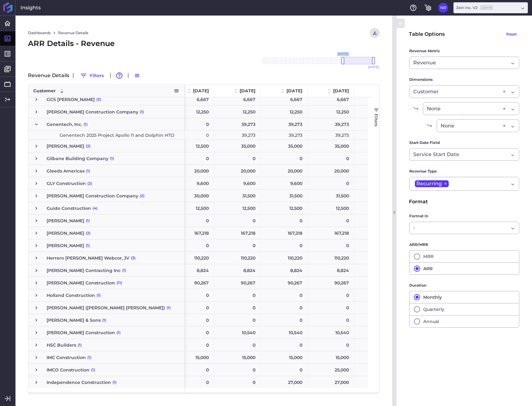
click at [246, 137] on div "39,273" at bounding box center [237, 135] width 47 height 9
click at [286, 138] on div "39,273" at bounding box center [284, 135] width 47 height 9
click at [324, 139] on div "39,273" at bounding box center [331, 135] width 47 height 9
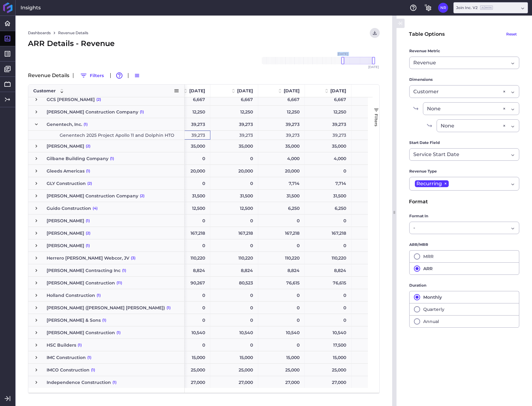
click at [243, 136] on div "39,273" at bounding box center [234, 135] width 48 height 9
click at [331, 132] on div "39,273" at bounding box center [328, 135] width 47 height 9
click at [353, 134] on div "39,273" at bounding box center [376, 135] width 48 height 9
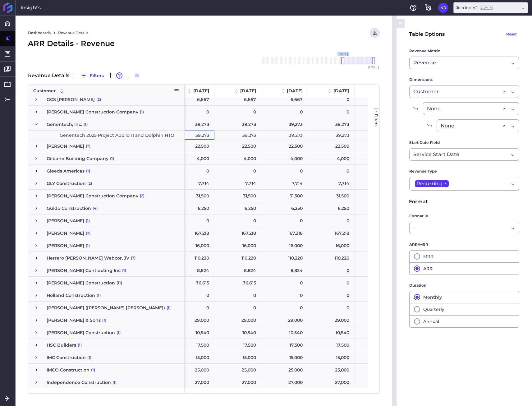
click at [330, 132] on div "39,273" at bounding box center [331, 135] width 47 height 9
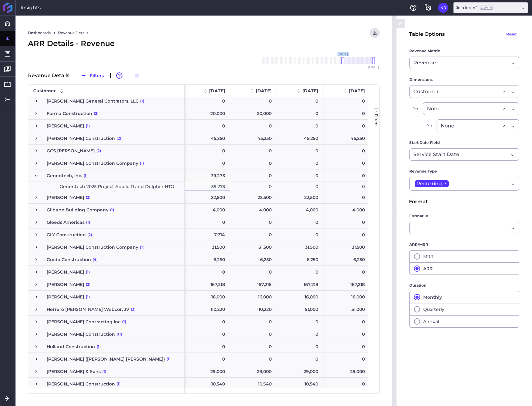
scroll to position [656, 0]
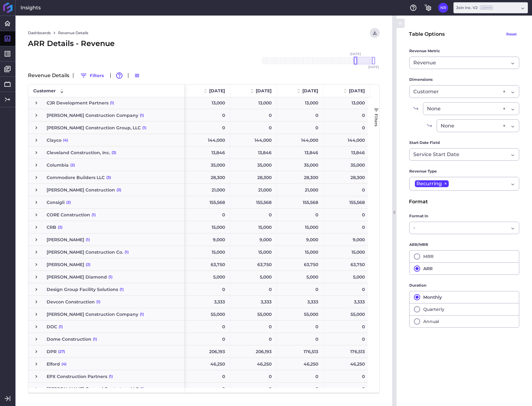
drag, startPoint x: 342, startPoint y: 62, endPoint x: 355, endPoint y: 59, distance: 13.2
click at [355, 59] on div at bounding box center [355, 60] width 3 height 7
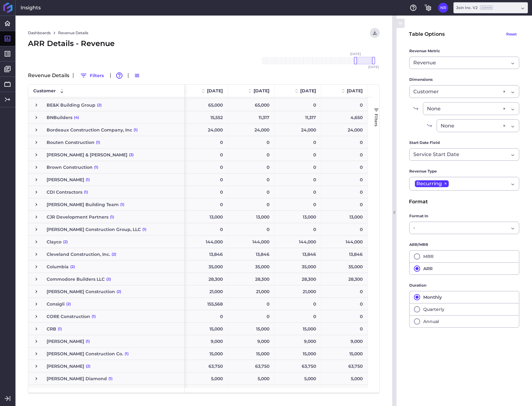
click at [39, 304] on span "Consigli (2)" at bounding box center [107, 304] width 146 height 12
click at [36, 305] on span "Press SPACE to select this row." at bounding box center [37, 304] width 6 height 6
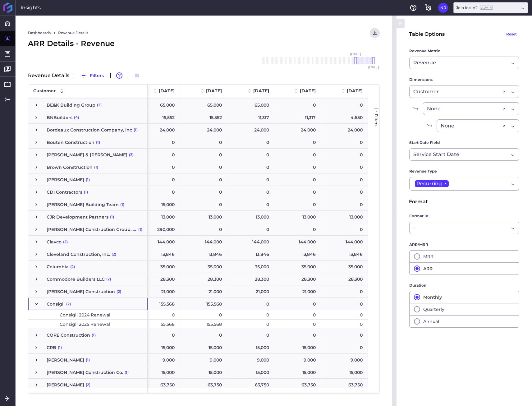
click at [162, 325] on div "155,568" at bounding box center [156, 324] width 47 height 9
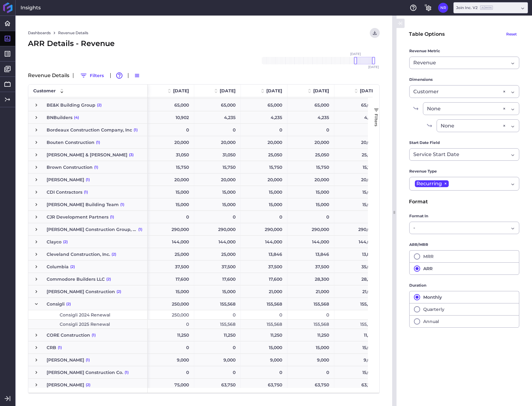
click at [222, 325] on div "155,568" at bounding box center [217, 324] width 47 height 9
click at [256, 327] on div "155,568" at bounding box center [264, 324] width 47 height 9
click at [311, 325] on div "155,568" at bounding box center [311, 324] width 47 height 9
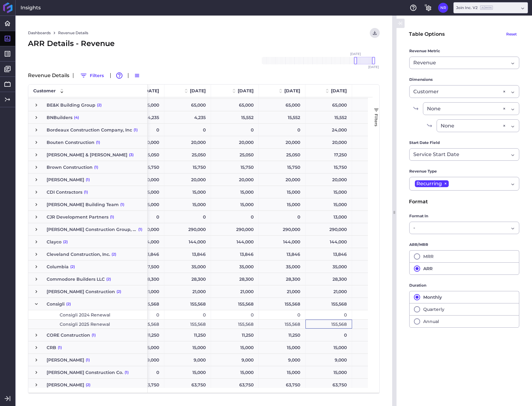
click at [329, 325] on div "155,568" at bounding box center [329, 324] width 47 height 9
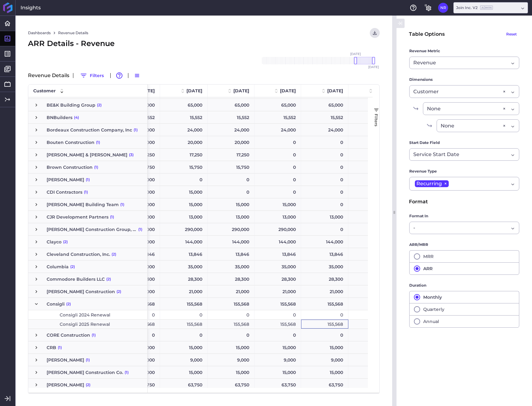
click at [324, 328] on div "155,568" at bounding box center [324, 324] width 47 height 9
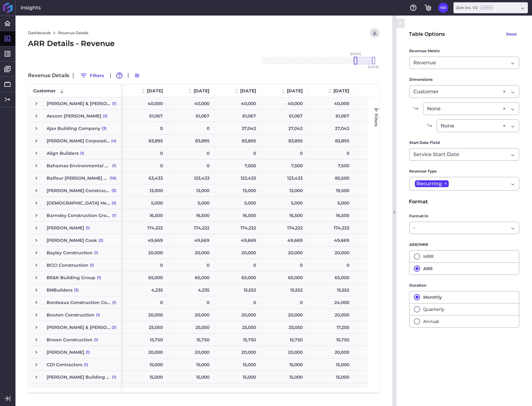
drag, startPoint x: 359, startPoint y: 61, endPoint x: 355, endPoint y: 62, distance: 4.7
click at [355, 62] on div at bounding box center [355, 60] width 3 height 7
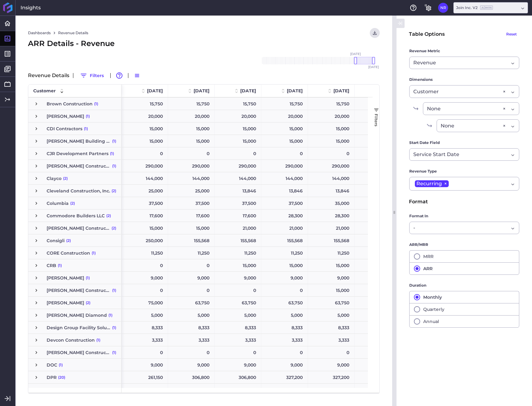
click at [33, 243] on div "Consigli (2)" at bounding box center [74, 240] width 93 height 12
click at [35, 242] on span "Press SPACE to select this row." at bounding box center [37, 241] width 6 height 6
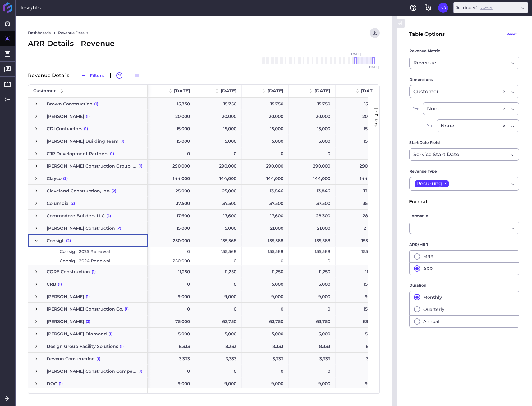
click at [86, 260] on span "Consigli 2024 Renewal" at bounding box center [85, 260] width 51 height 9
click at [179, 262] on div "250,000" at bounding box center [172, 260] width 48 height 9
click at [229, 251] on div "155,568" at bounding box center [218, 251] width 47 height 9
click at [261, 250] on div "155,568" at bounding box center [265, 251] width 47 height 9
click at [306, 249] on div "155,568" at bounding box center [312, 251] width 47 height 9
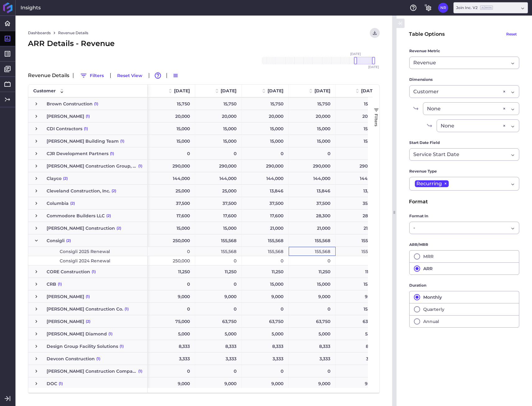
click at [348, 252] on div "155,568" at bounding box center [359, 251] width 47 height 9
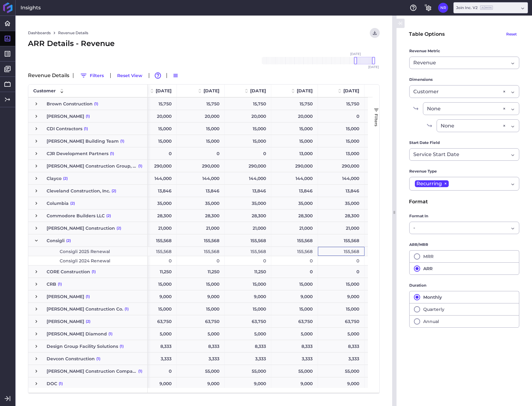
drag, startPoint x: 339, startPoint y: 254, endPoint x: 340, endPoint y: 282, distance: 28.3
click at [339, 254] on div "155,568" at bounding box center [341, 251] width 47 height 9
